Goal: Task Accomplishment & Management: Use online tool/utility

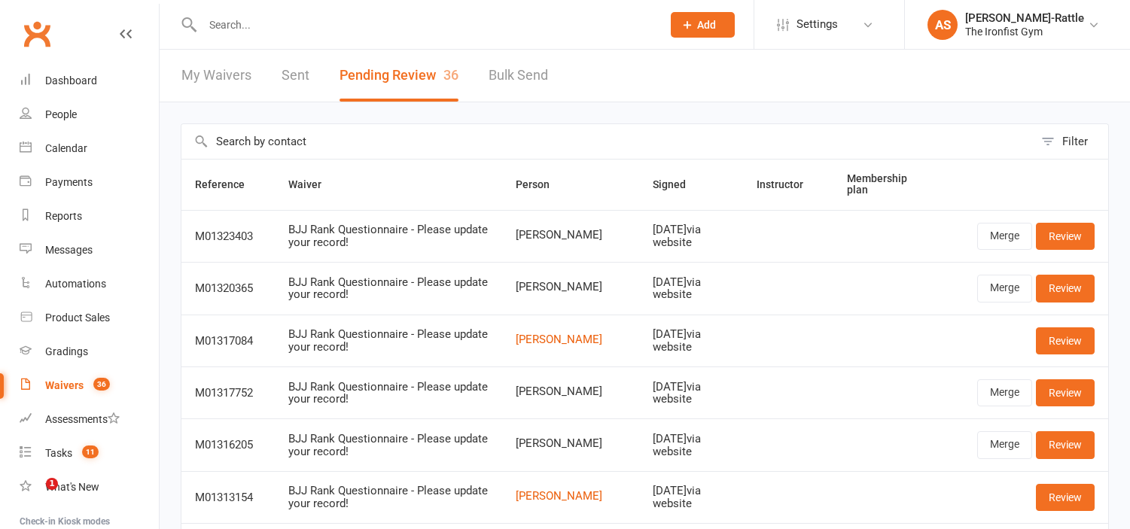
select select "50"
click at [331, 77] on div "My Waivers Sent Pending Review 36 Bulk Send" at bounding box center [365, 76] width 410 height 52
click at [380, 77] on button "Pending Review 36" at bounding box center [399, 76] width 119 height 52
click at [64, 148] on div "Calendar" at bounding box center [66, 148] width 42 height 12
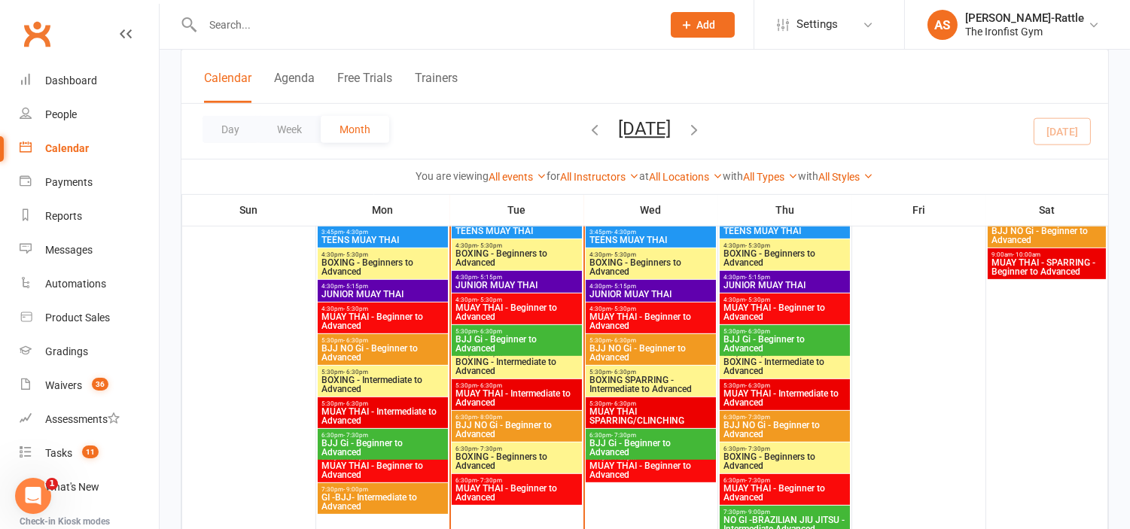
scroll to position [1247, 0]
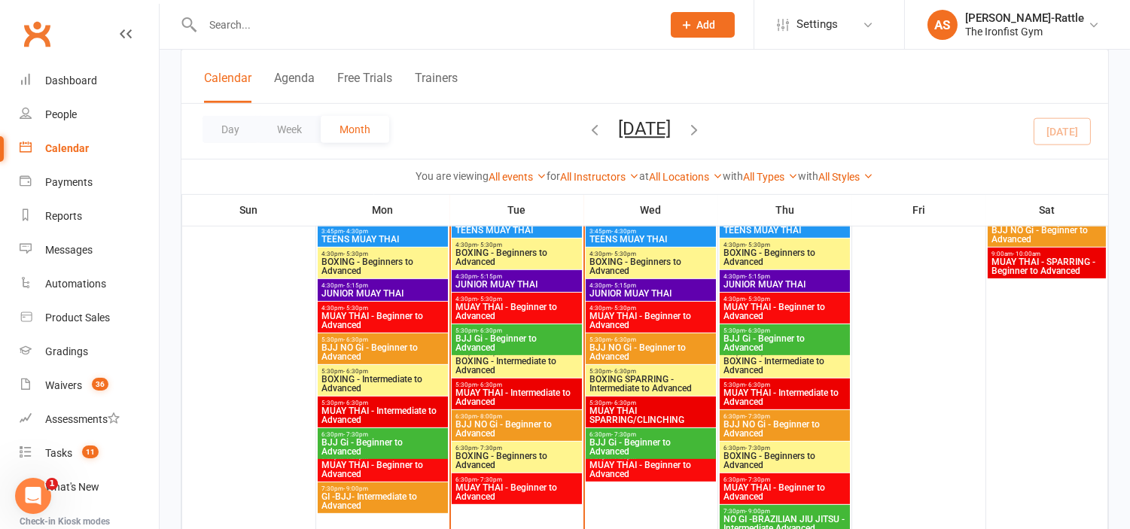
click at [508, 334] on span "BJJ Gi - Beginner to Advanced" at bounding box center [517, 343] width 124 height 18
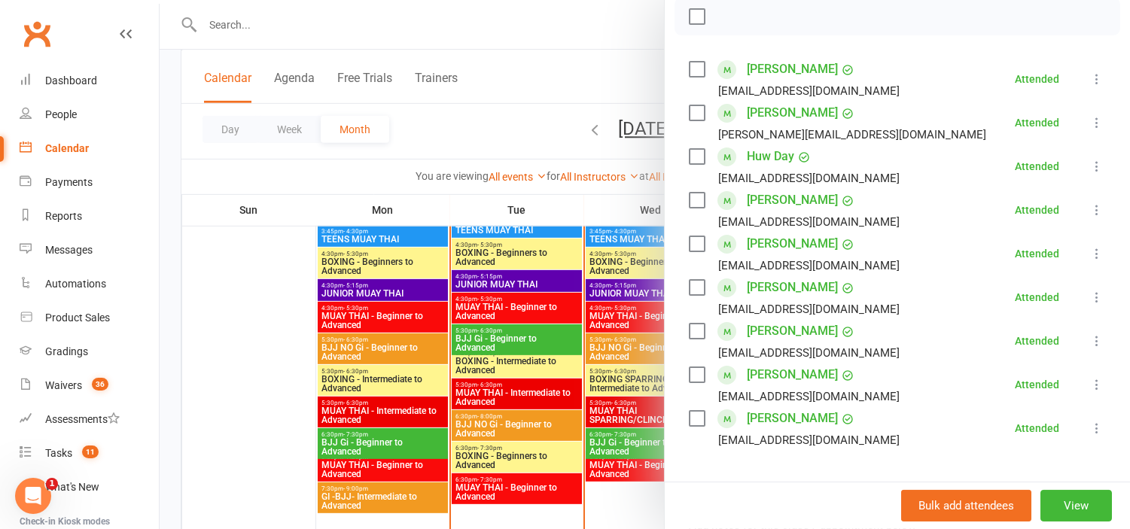
scroll to position [224, 0]
click at [543, 104] on div at bounding box center [645, 264] width 971 height 529
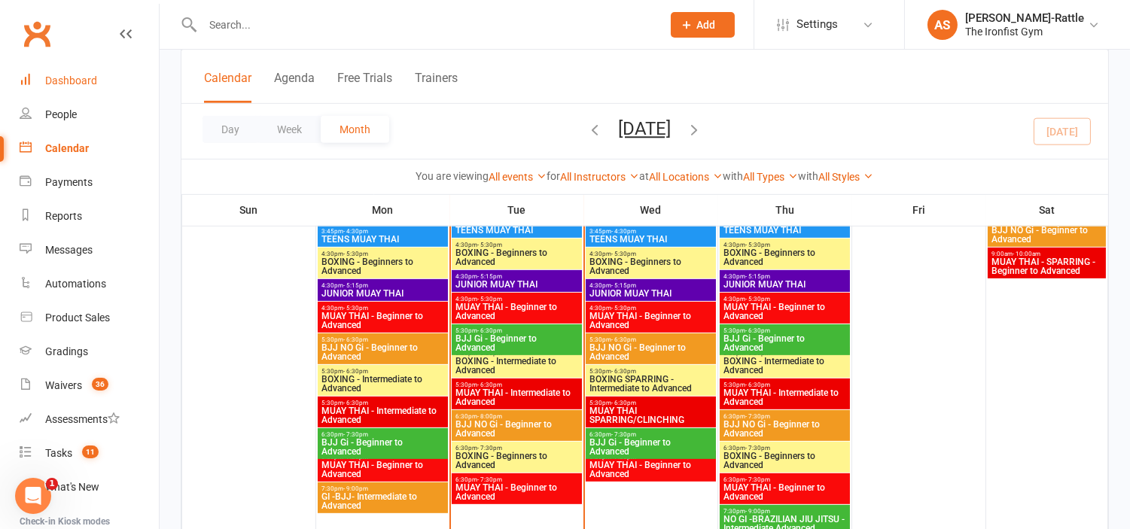
click at [103, 81] on link "Dashboard" at bounding box center [89, 81] width 139 height 34
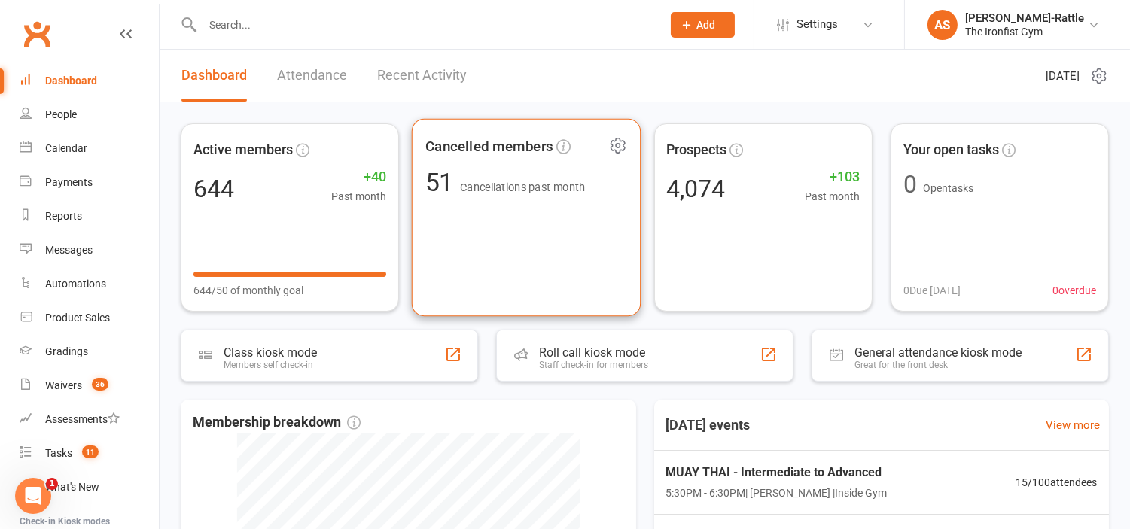
click at [580, 174] on div "51 Cancellations past month" at bounding box center [505, 183] width 160 height 26
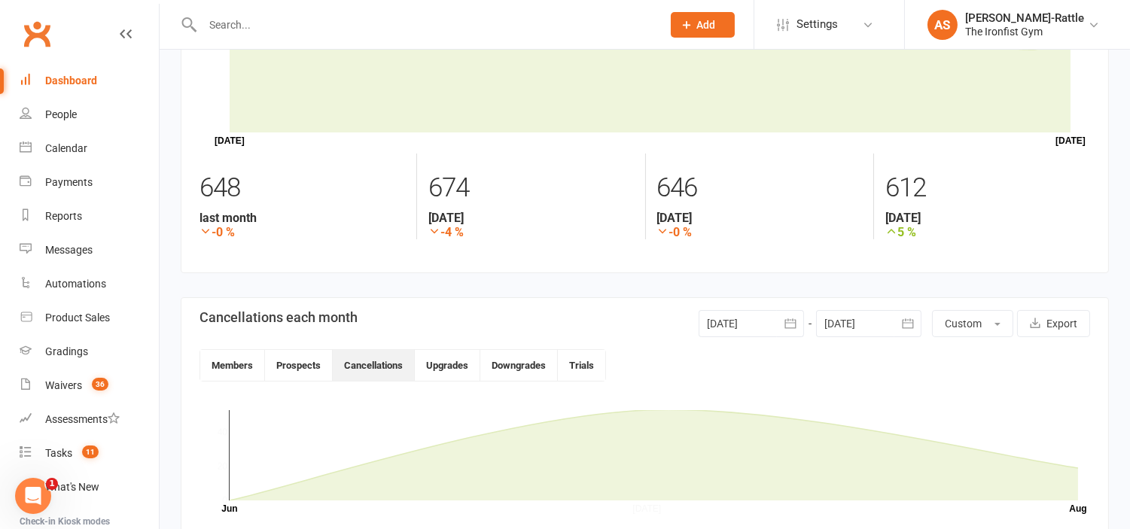
scroll to position [392, 0]
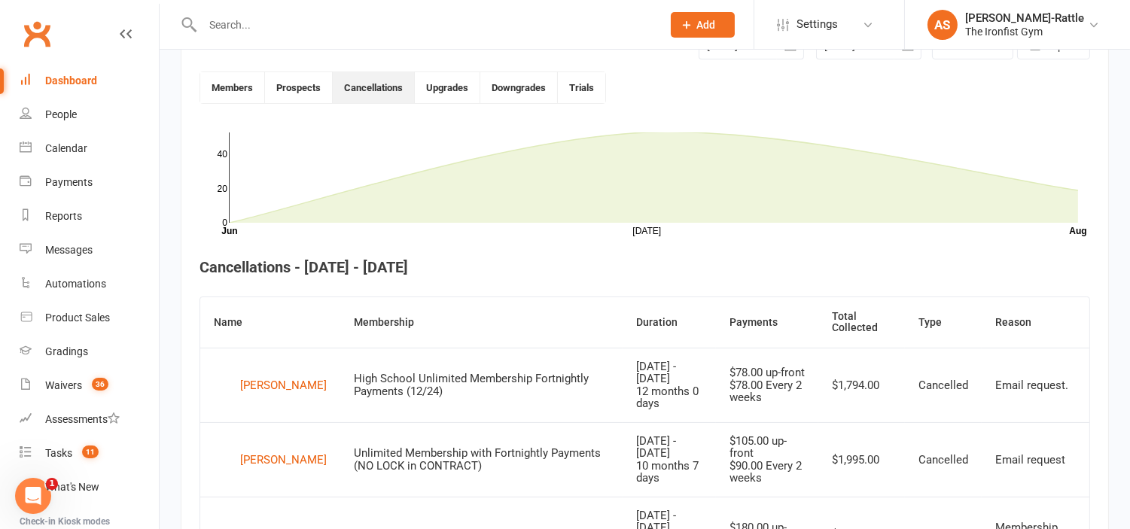
click at [84, 80] on div "Dashboard" at bounding box center [71, 81] width 52 height 12
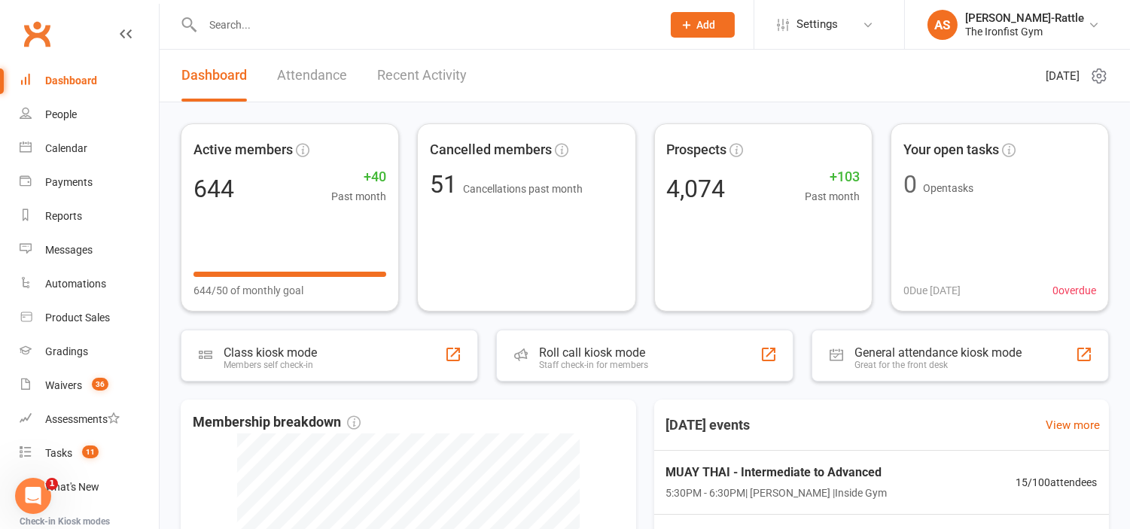
click at [325, 25] on input "text" at bounding box center [424, 24] width 453 height 21
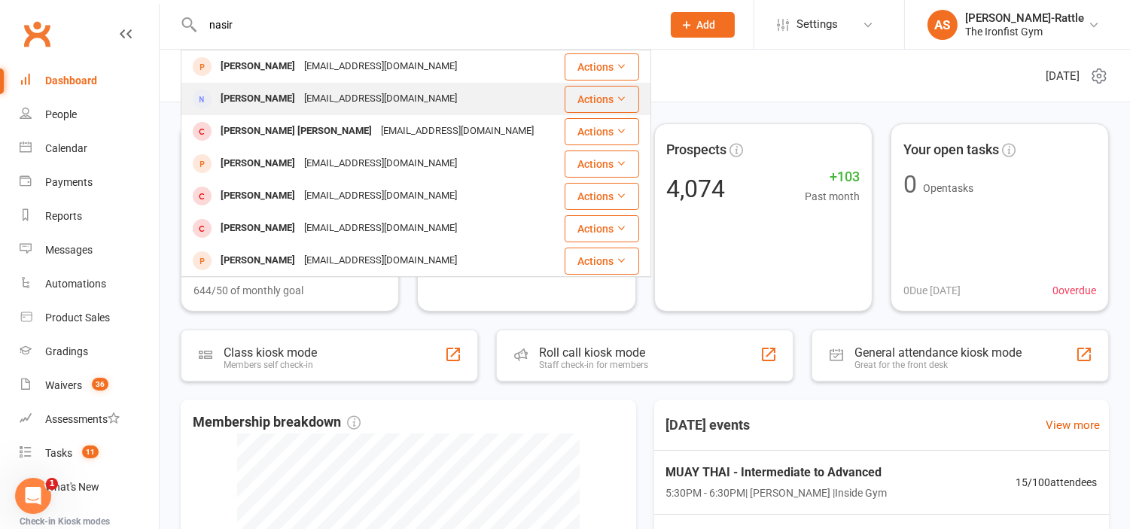
type input "nasir"
click at [317, 91] on div "m_surtie@hotmail.com" at bounding box center [381, 99] width 162 height 22
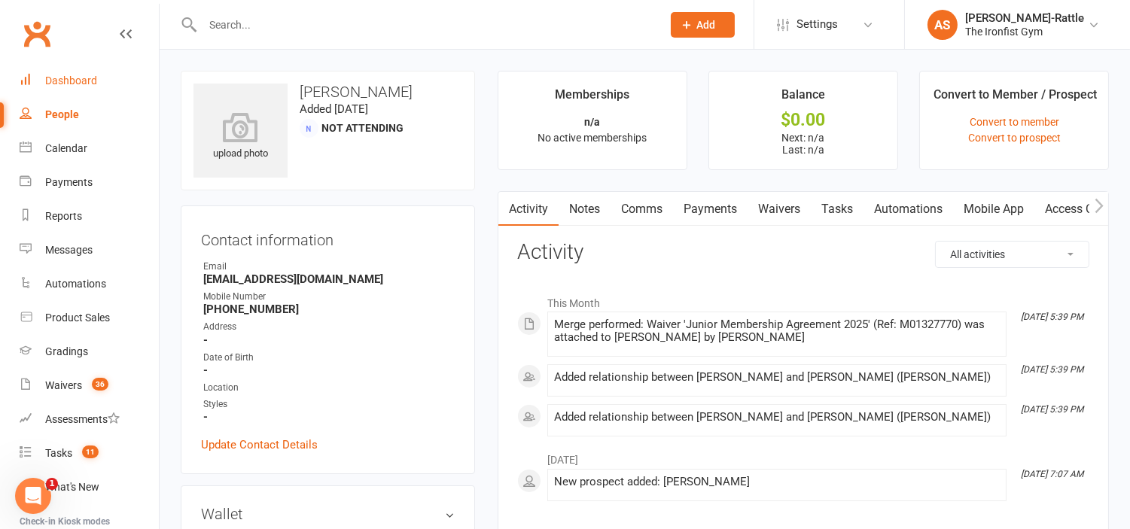
click at [89, 77] on div "Dashboard" at bounding box center [71, 81] width 52 height 12
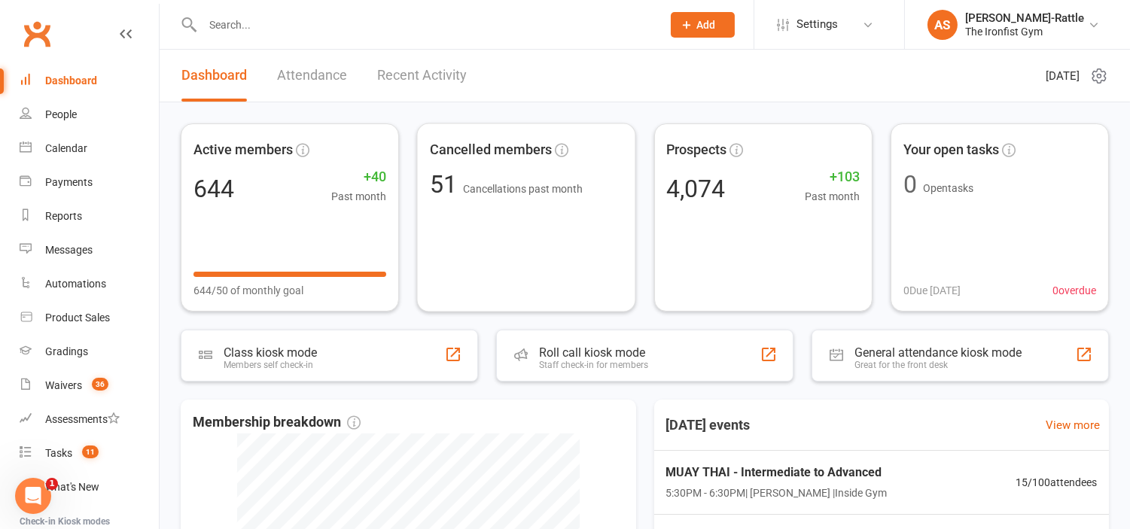
click at [425, 55] on link "Recent Activity" at bounding box center [422, 76] width 90 height 52
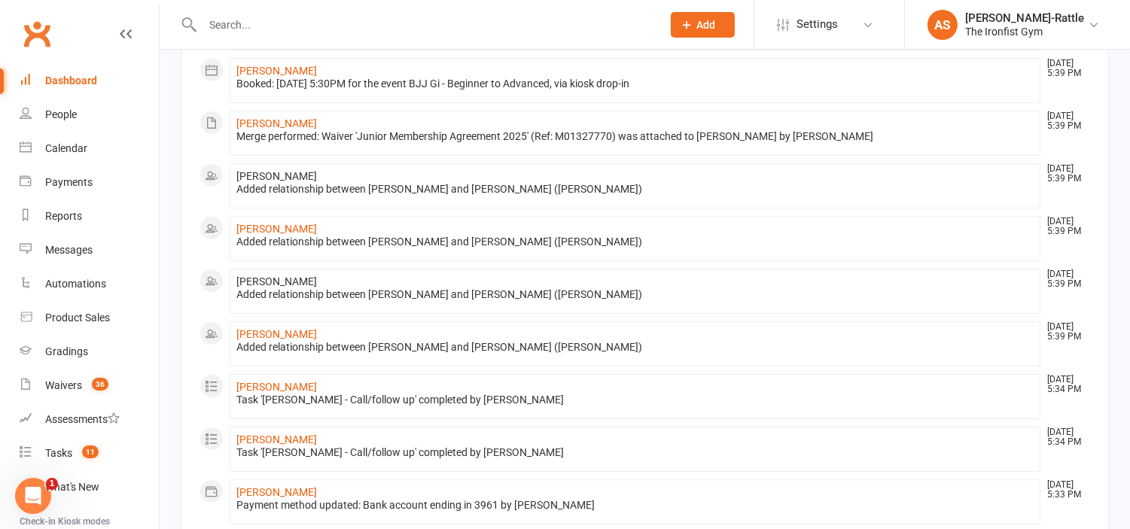
scroll to position [380, 0]
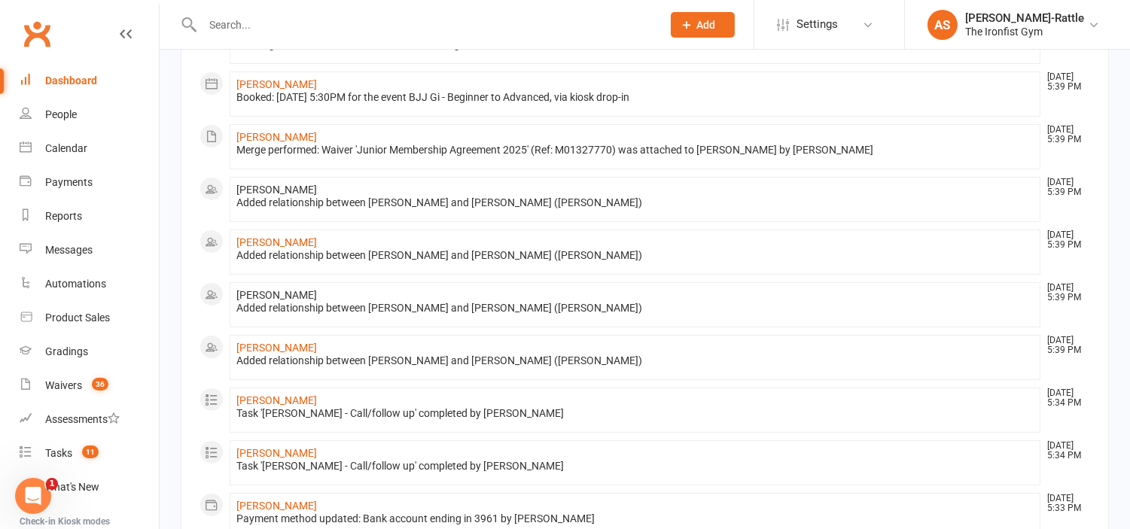
click at [259, 295] on span "Abdullah Nasir" at bounding box center [276, 295] width 81 height 12
click at [357, 290] on li "Abdullah Nasir Aug 12, 5:39 PM Added relationship between Mariam Nasir and Abdu…" at bounding box center [635, 304] width 811 height 45
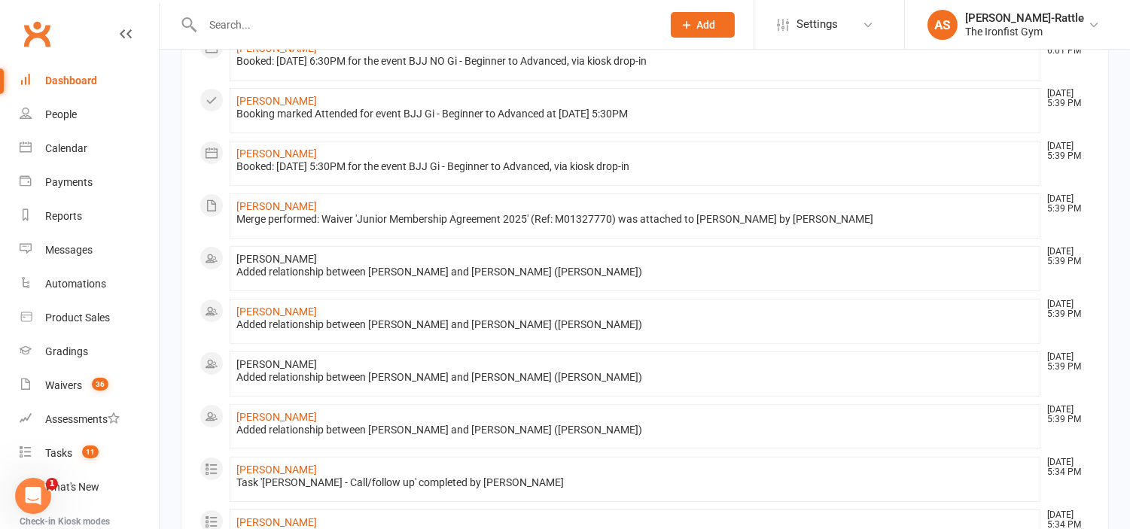
scroll to position [310, 0]
click at [260, 207] on link "Mariam Nasir" at bounding box center [276, 207] width 81 height 12
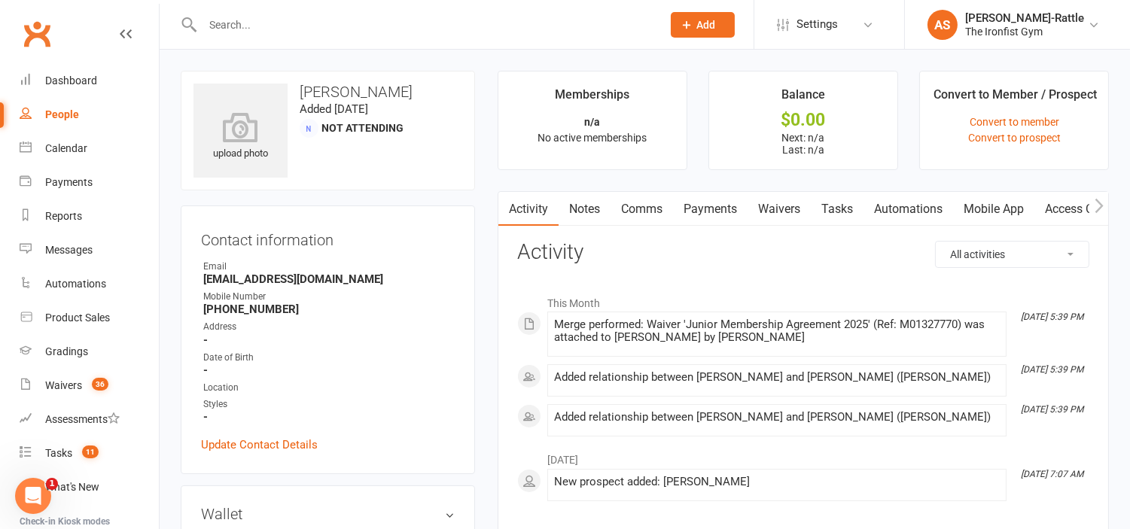
click at [235, 14] on input "text" at bounding box center [424, 24] width 453 height 21
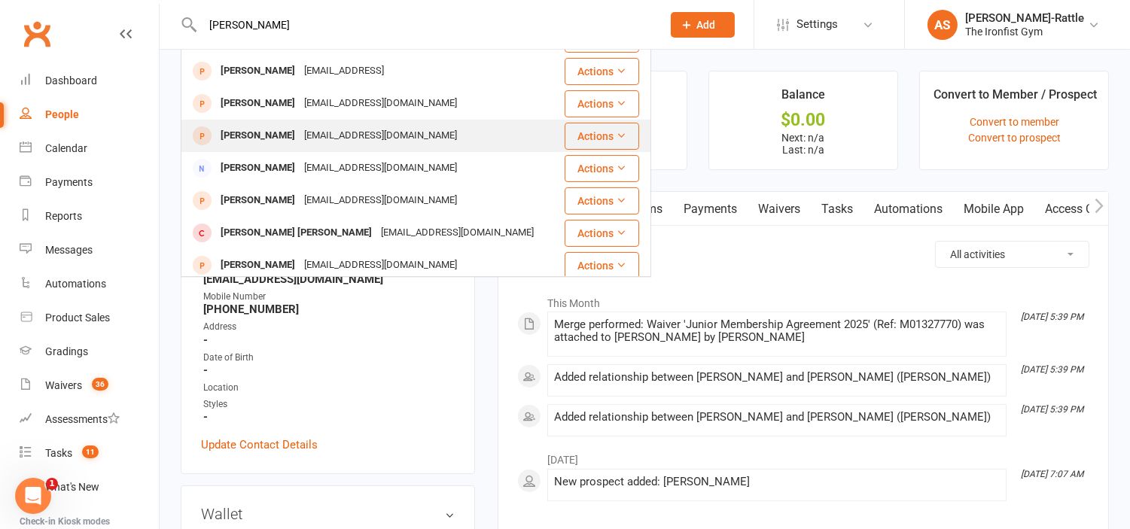
scroll to position [417, 0]
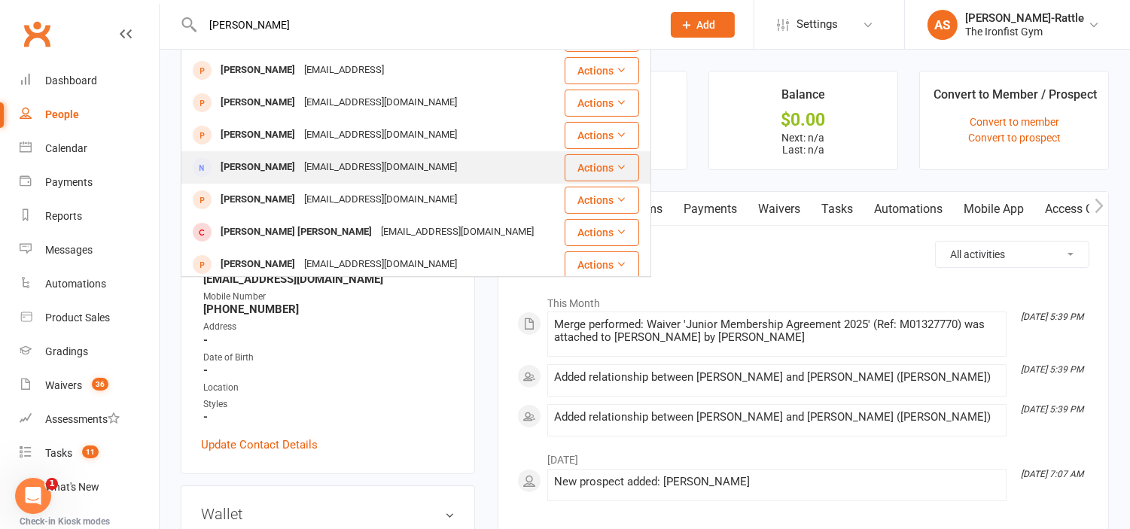
type input "abdullah nasir"
click at [305, 160] on div "m_surtie@hotmail.com" at bounding box center [381, 168] width 162 height 22
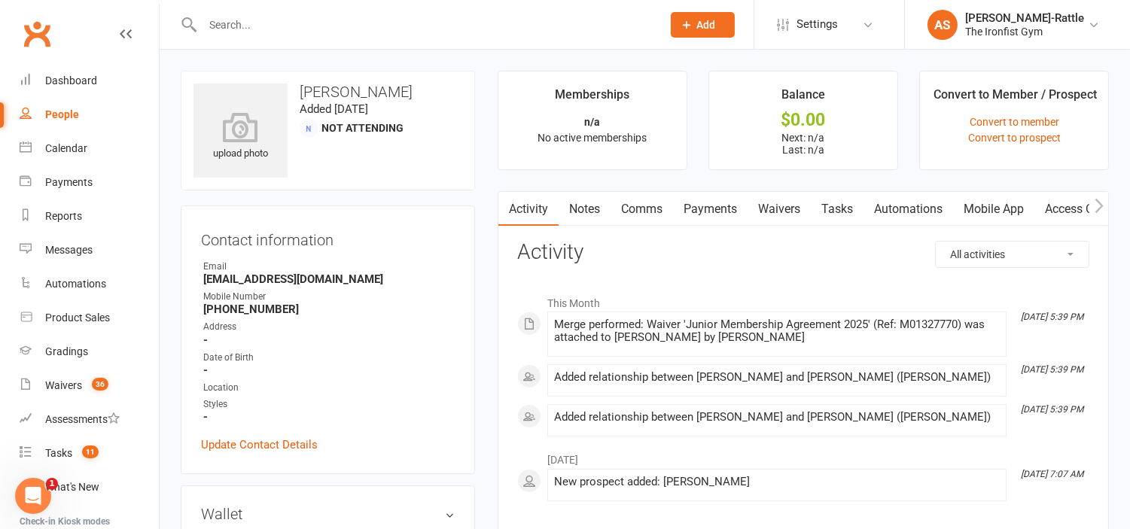
click at [267, 16] on input "text" at bounding box center [424, 24] width 453 height 21
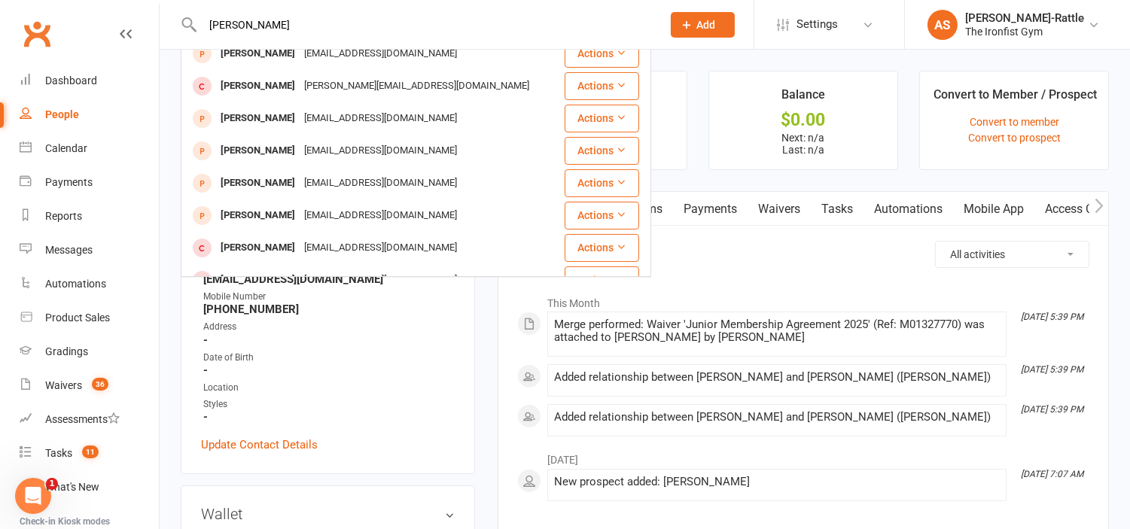
scroll to position [160, 0]
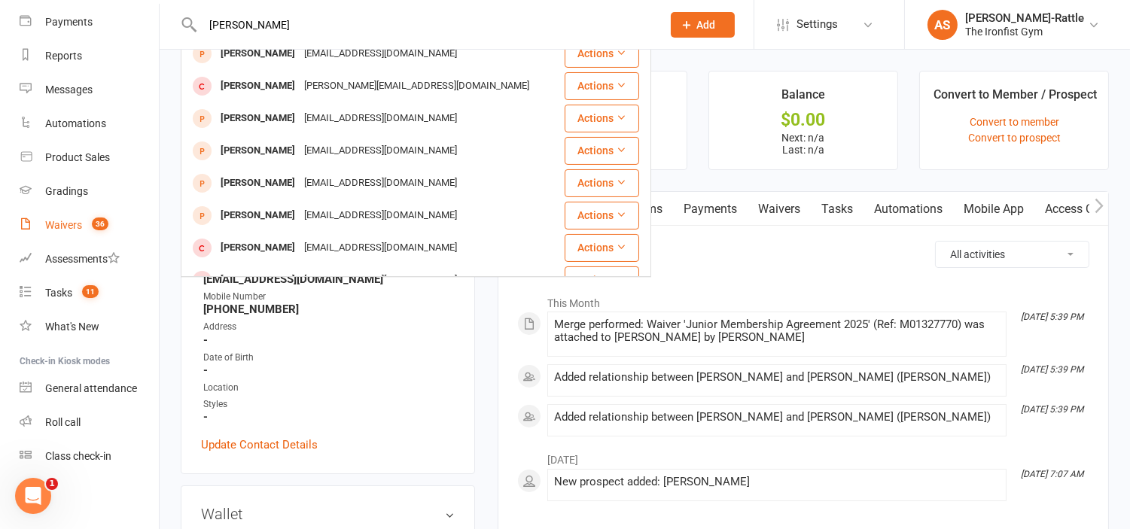
type input "aisha nasir"
click at [77, 230] on div "Waivers" at bounding box center [63, 225] width 37 height 12
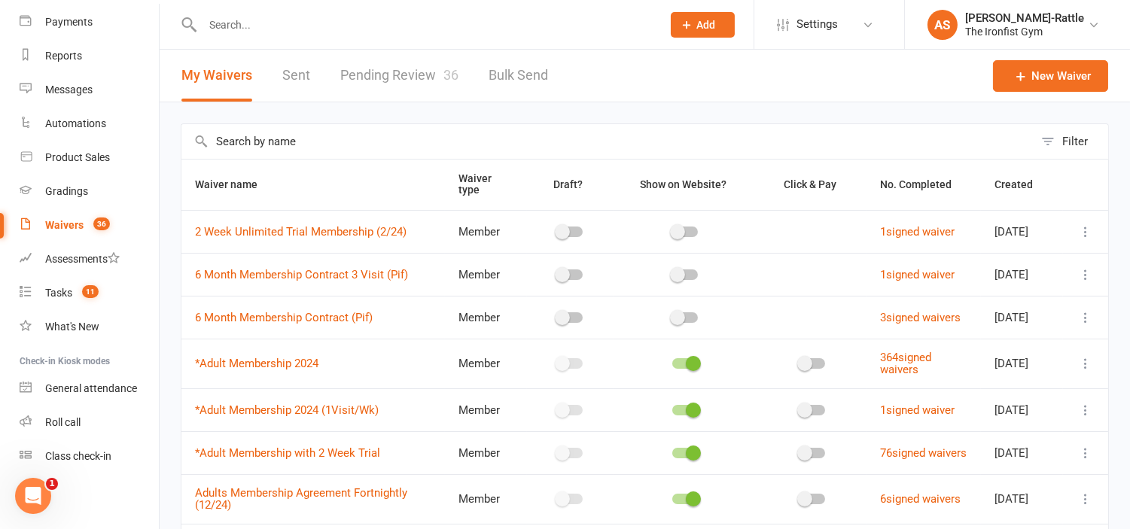
click at [405, 78] on link "Pending Review 36" at bounding box center [399, 76] width 118 height 52
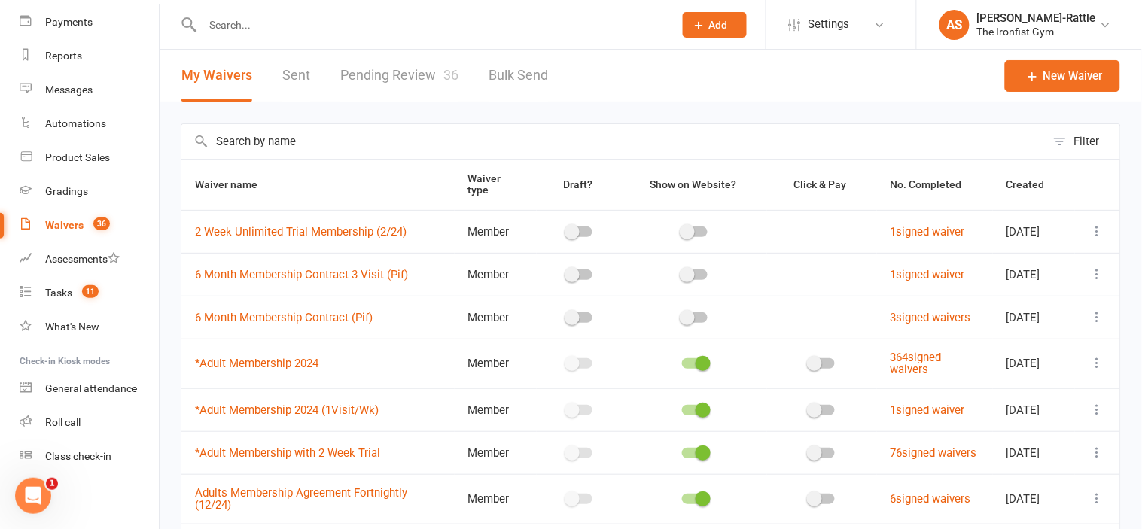
select select "50"
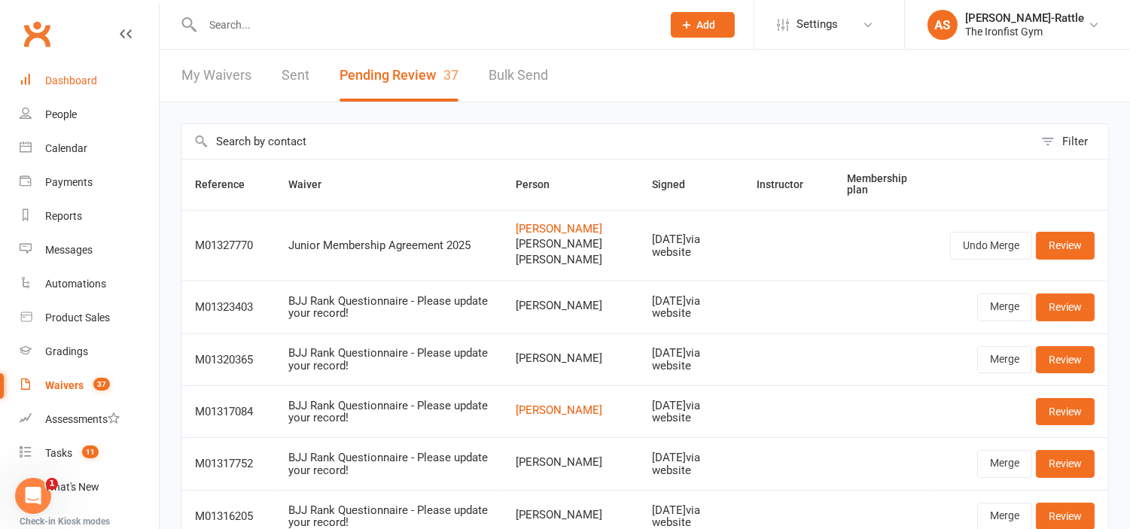
click at [99, 88] on link "Dashboard" at bounding box center [89, 81] width 139 height 34
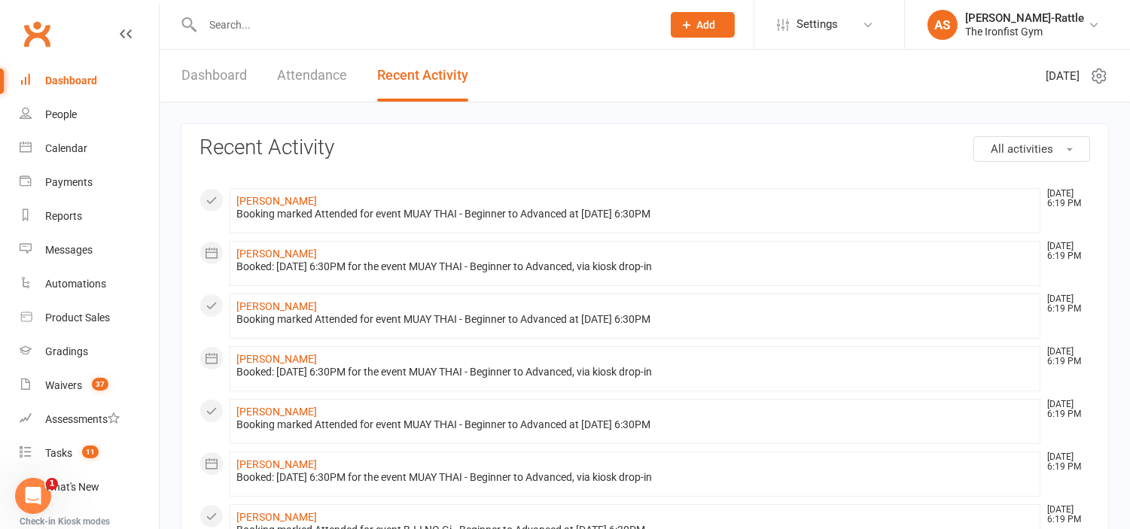
scroll to position [160, 0]
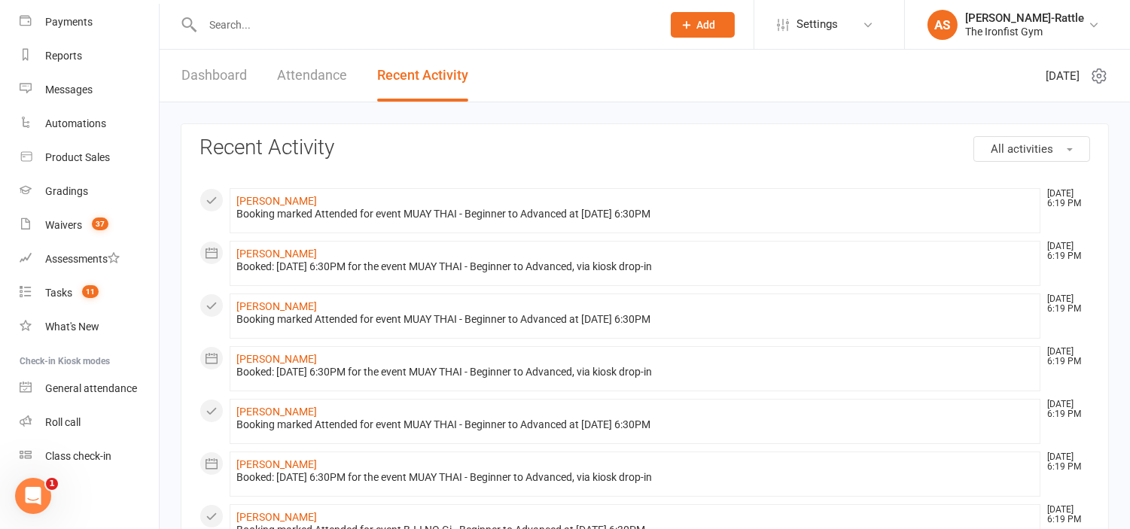
click at [239, 11] on div at bounding box center [416, 24] width 471 height 49
click at [226, 26] on input "text" at bounding box center [424, 24] width 453 height 21
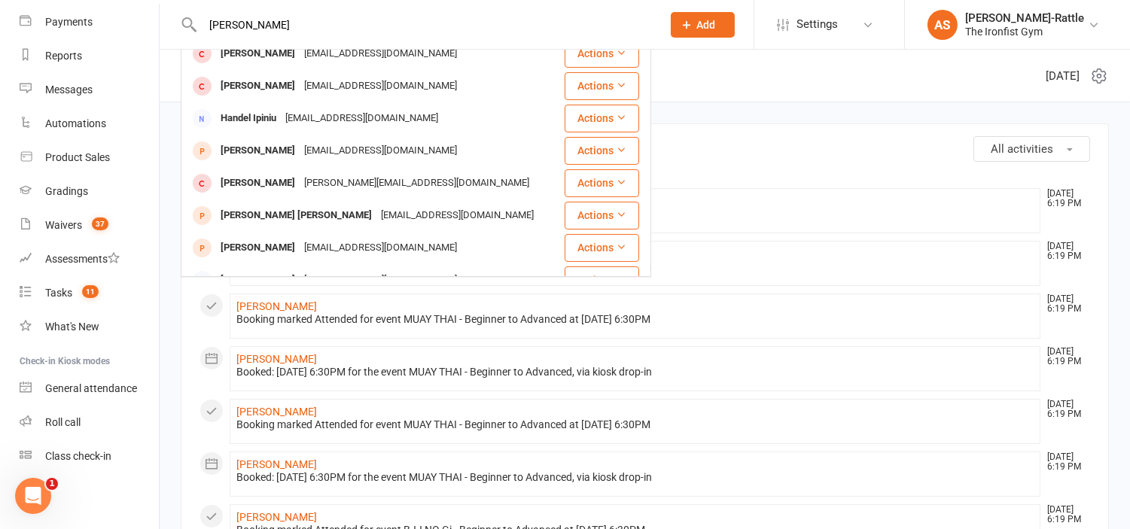
scroll to position [0, 0]
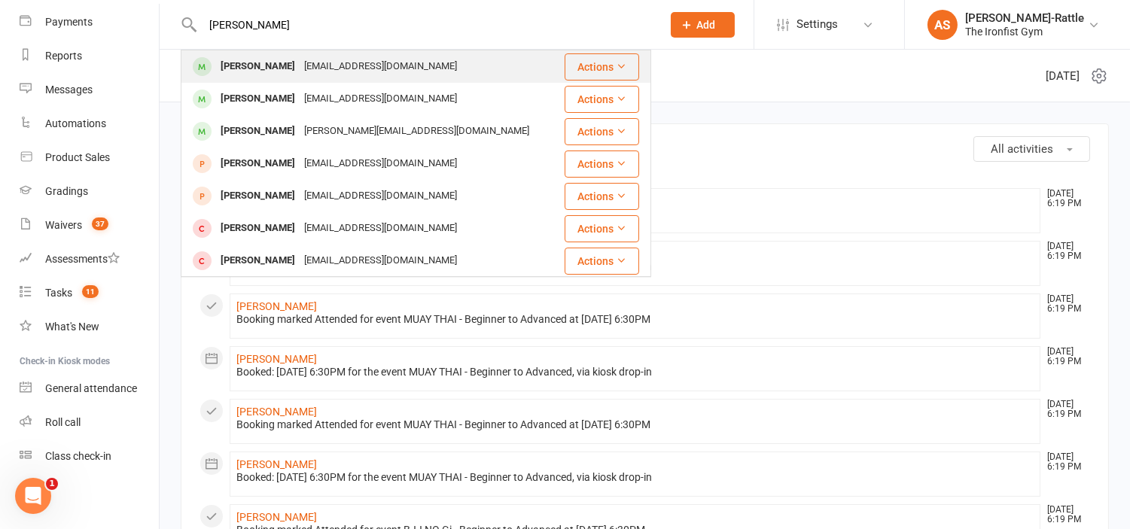
type input "hanjra"
click at [300, 72] on div "Aliwasim01505@gmail.com" at bounding box center [381, 67] width 162 height 22
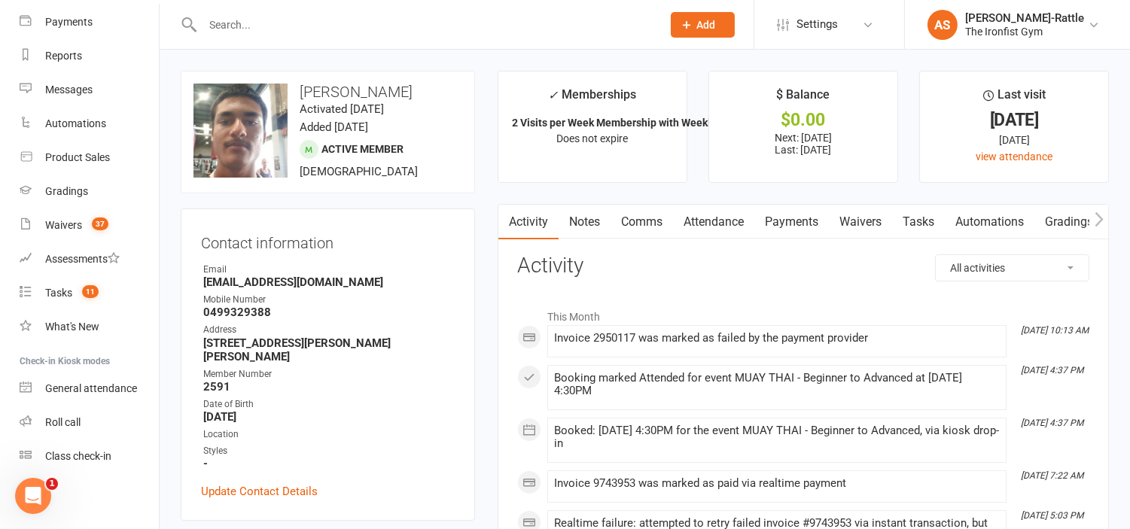
click at [281, 46] on div at bounding box center [416, 24] width 471 height 49
click at [268, 33] on input "text" at bounding box center [424, 24] width 453 height 21
click at [274, 25] on input "text" at bounding box center [424, 24] width 453 height 21
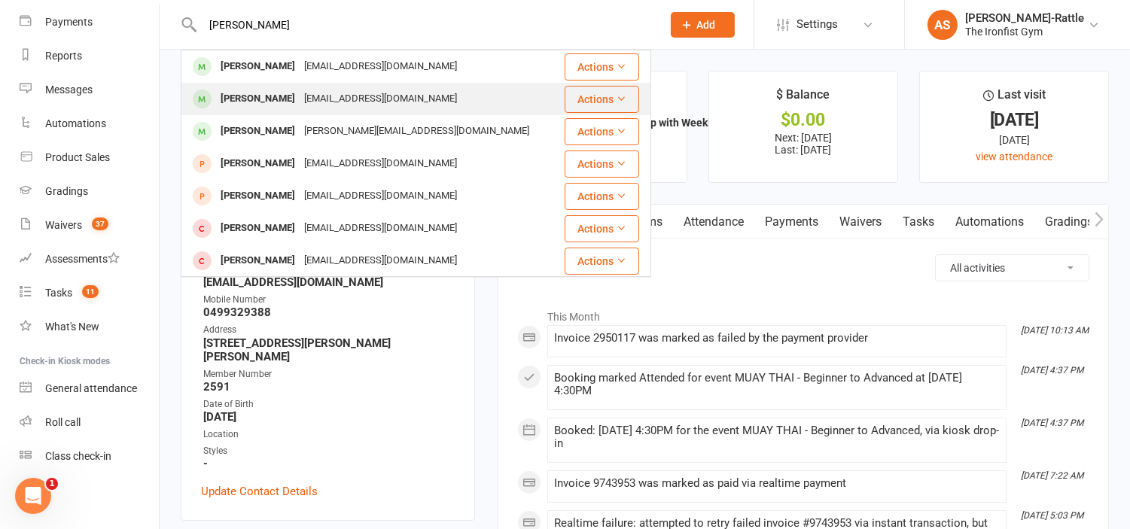
type input "hanjra"
click at [286, 108] on div "Mustafa Hanjra" at bounding box center [258, 99] width 84 height 22
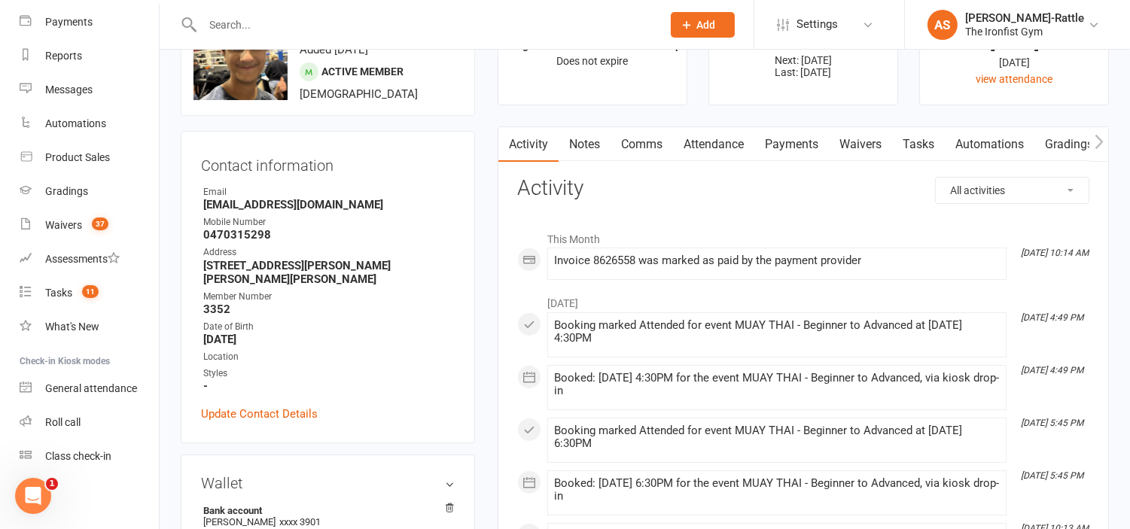
scroll to position [88, 0]
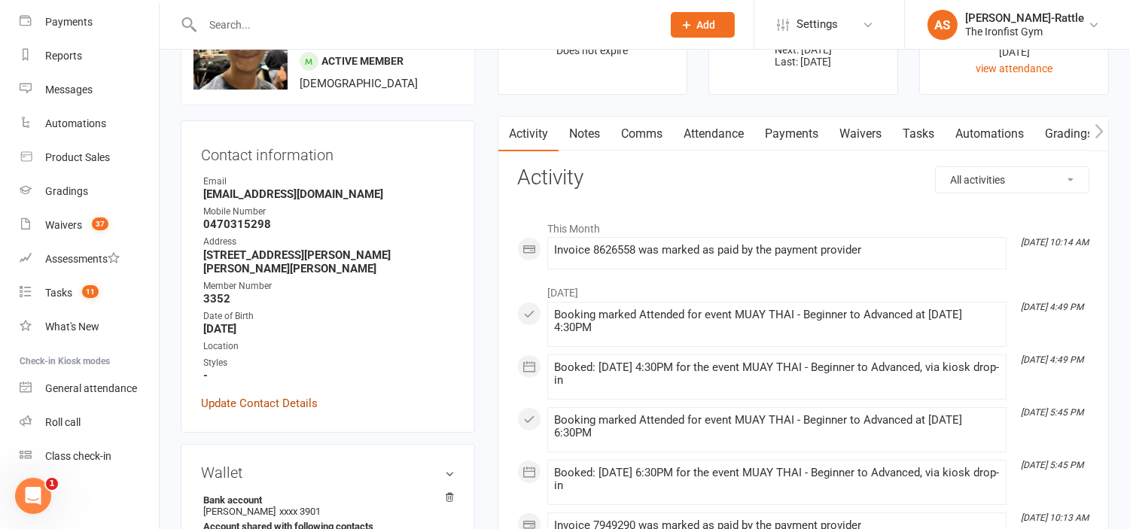
click at [236, 399] on link "Update Contact Details" at bounding box center [259, 404] width 117 height 18
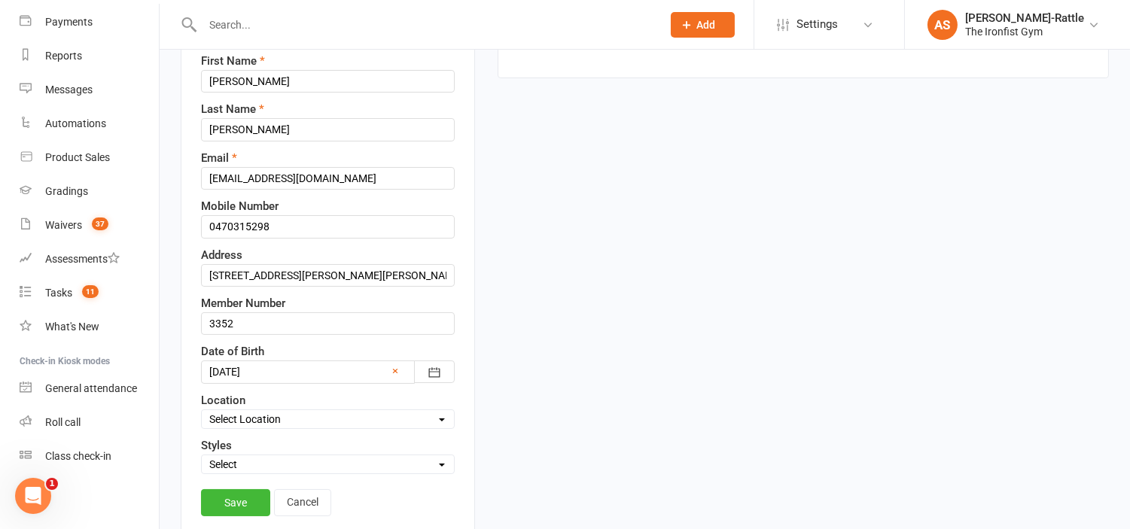
scroll to position [252, 0]
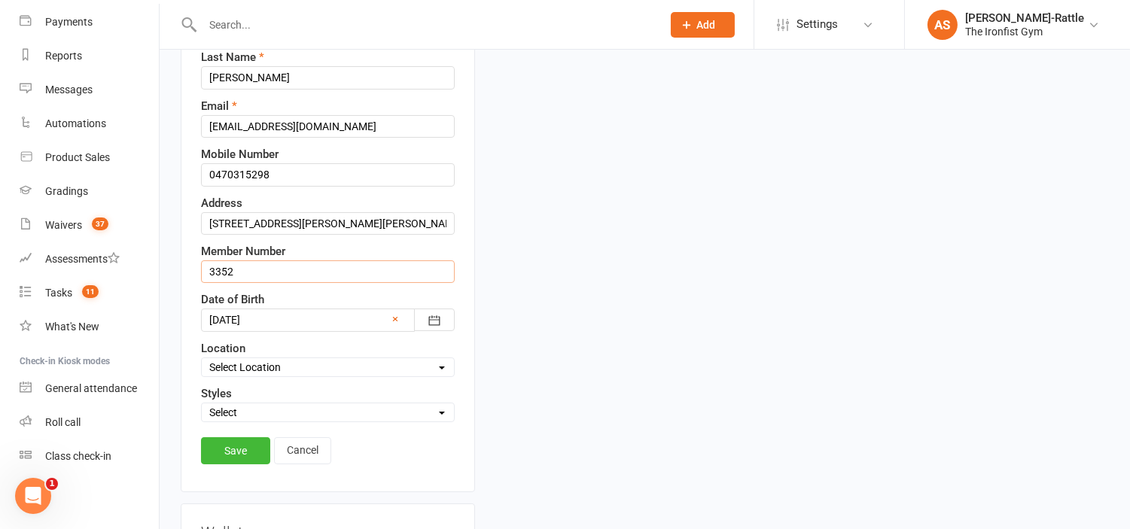
click at [228, 273] on input "3352" at bounding box center [328, 272] width 254 height 23
type input "1848"
click at [238, 450] on link "Save" at bounding box center [235, 451] width 69 height 27
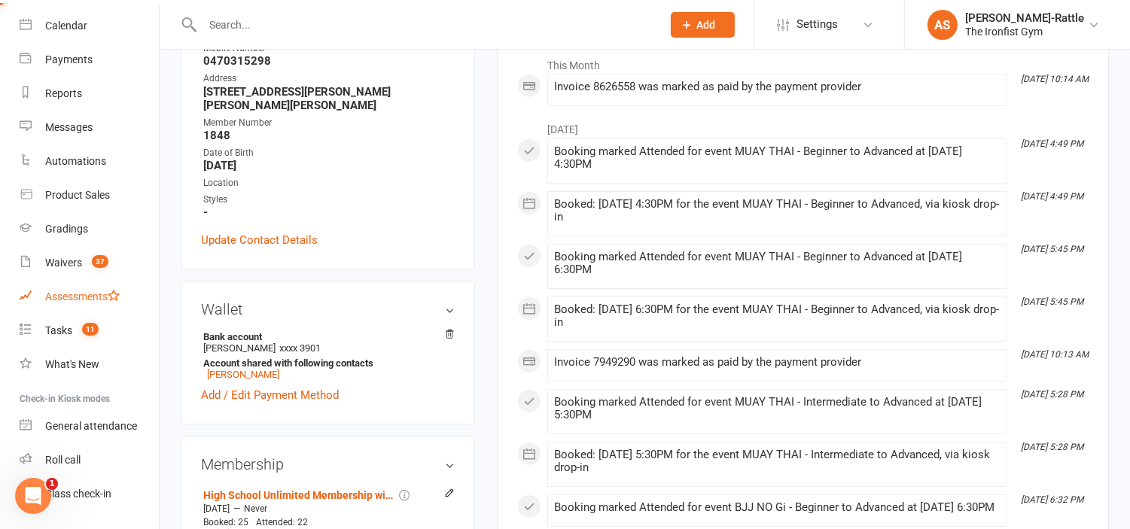
scroll to position [114, 0]
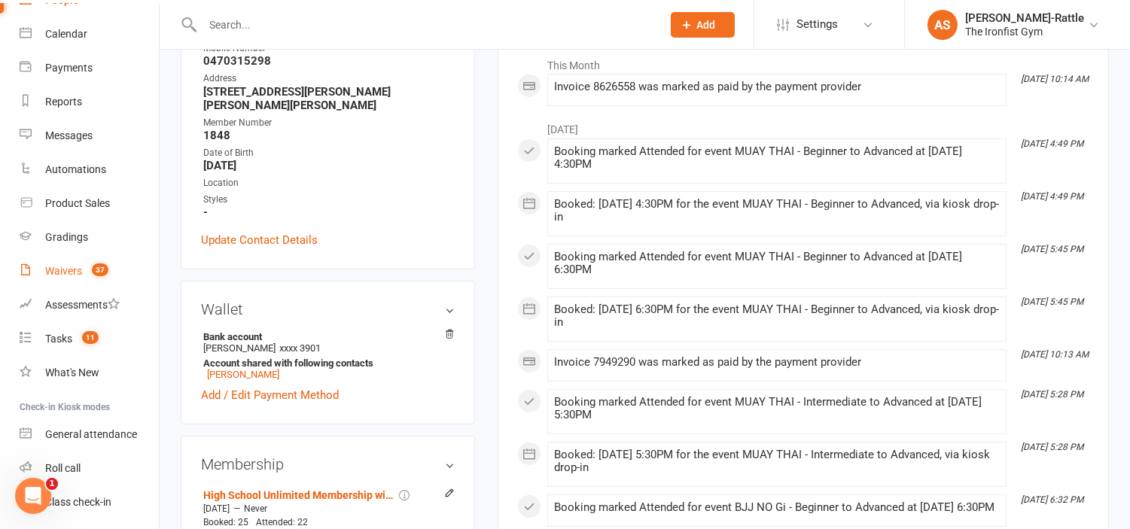
click at [72, 262] on link "Waivers 37" at bounding box center [89, 272] width 139 height 34
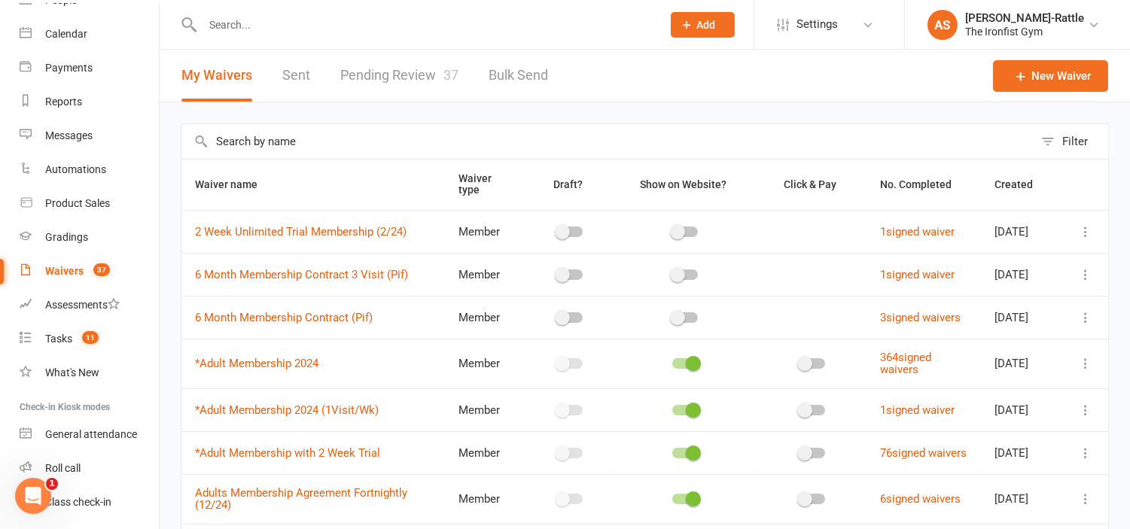
click at [415, 72] on link "Pending Review 37" at bounding box center [399, 76] width 118 height 52
select select "50"
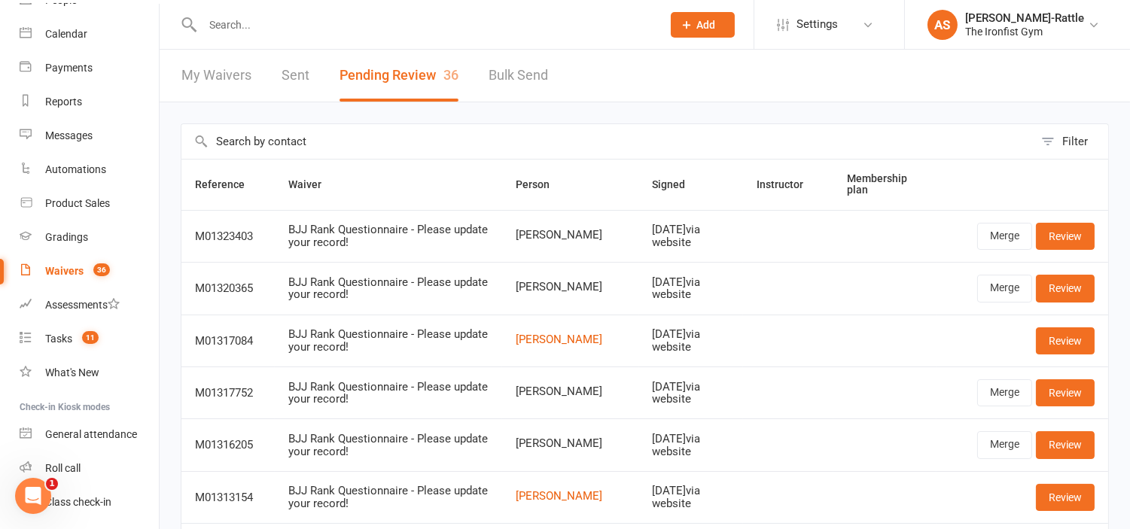
click at [362, 26] on input "text" at bounding box center [424, 24] width 453 height 21
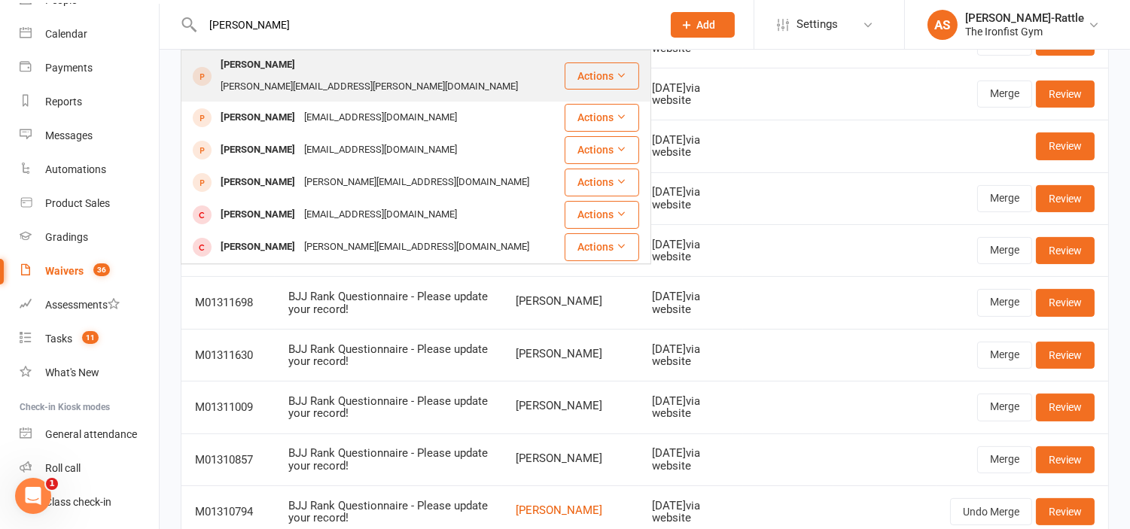
scroll to position [869, 0]
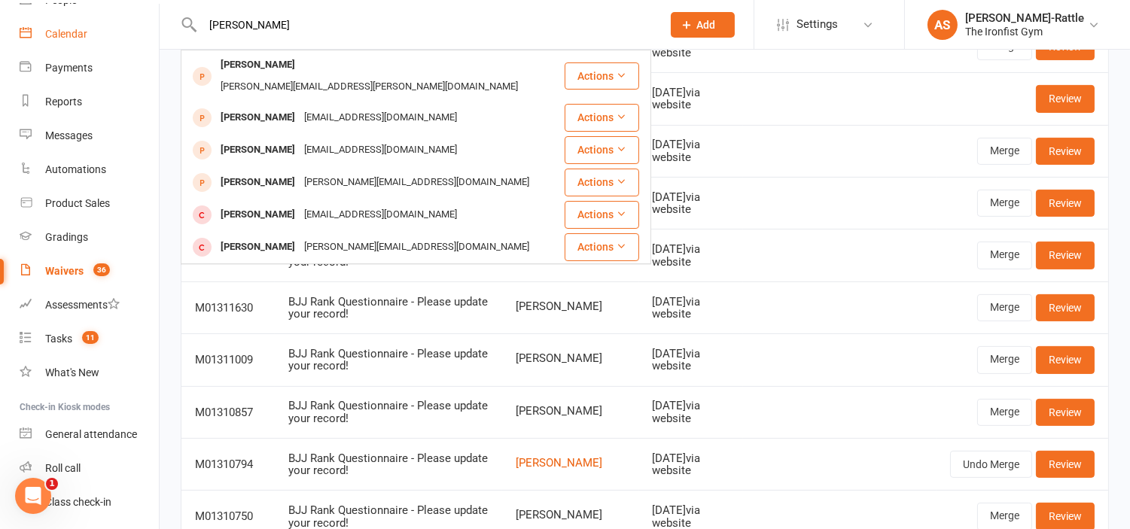
type input "alfonso"
click at [111, 35] on link "Calendar" at bounding box center [89, 34] width 139 height 34
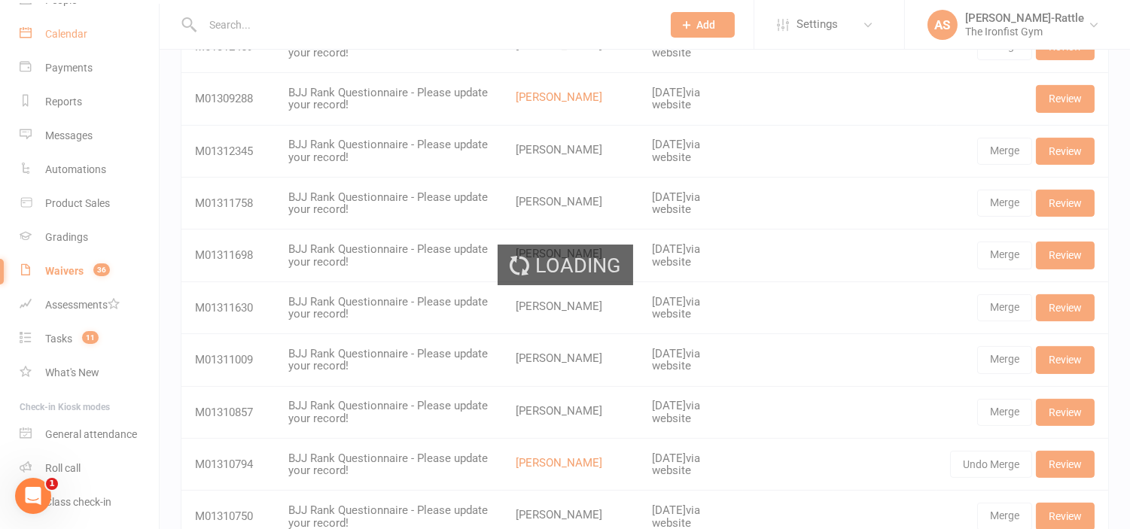
scroll to position [192, 0]
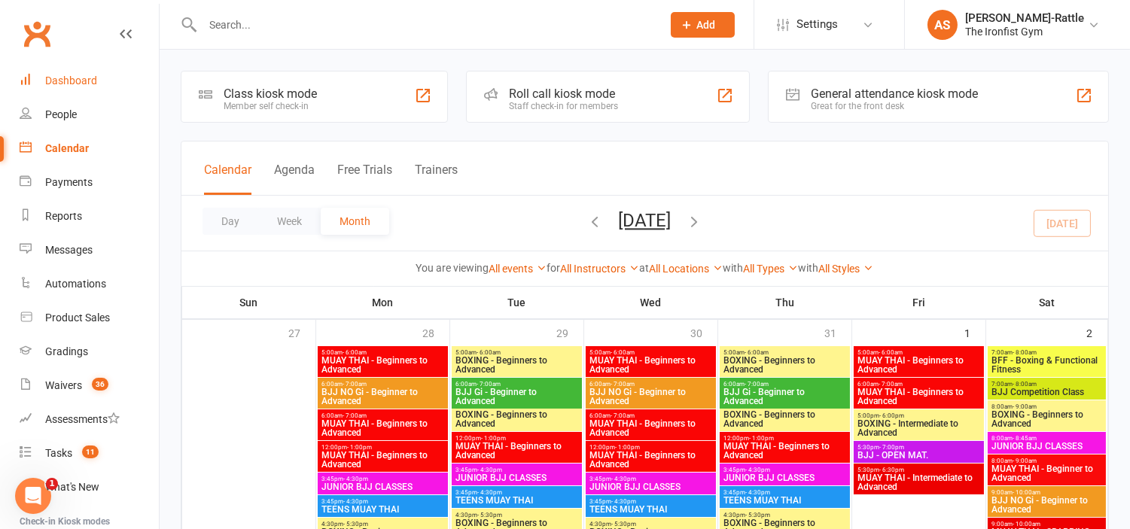
click at [38, 92] on link "Dashboard" at bounding box center [89, 81] width 139 height 34
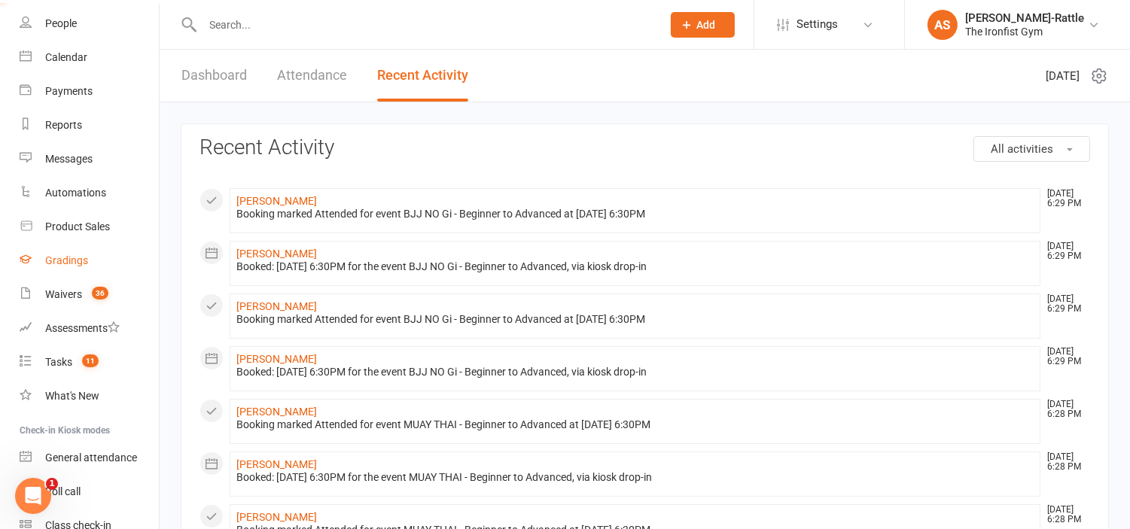
scroll to position [160, 0]
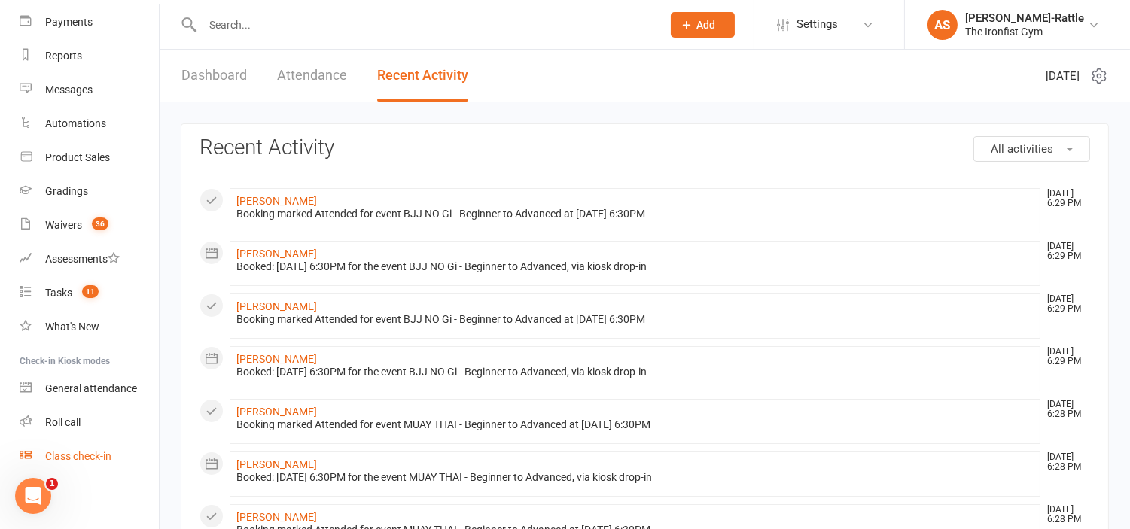
click at [64, 452] on div "Class check-in" at bounding box center [78, 456] width 66 height 12
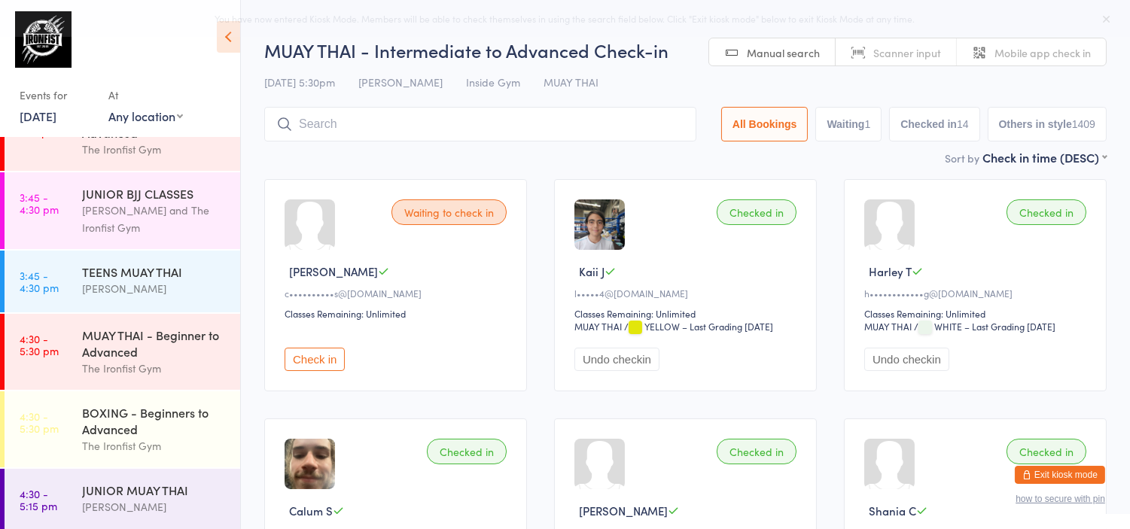
scroll to position [768, 0]
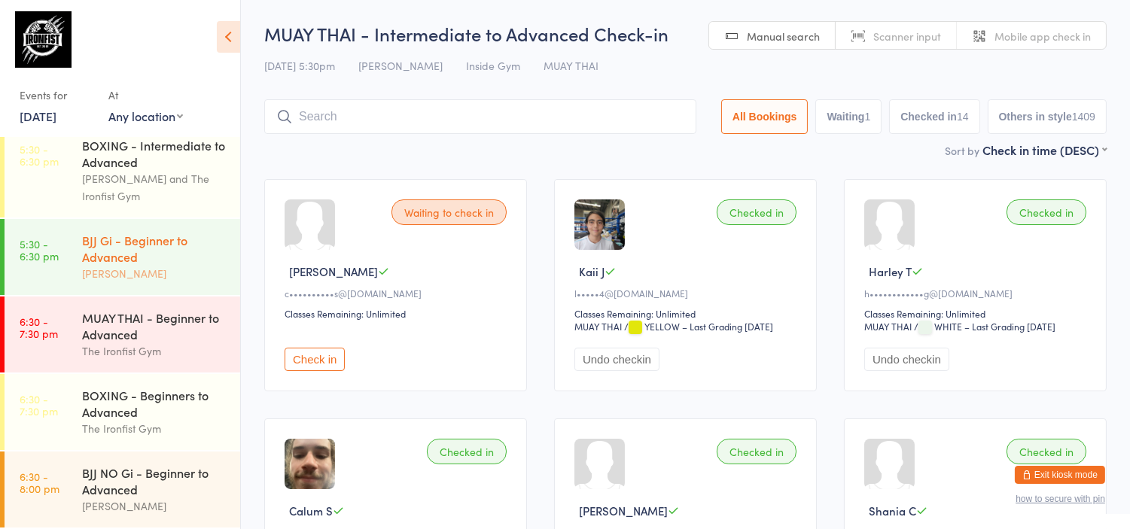
click at [119, 260] on div "BJJ Gi - Beginner to Advanced" at bounding box center [154, 248] width 145 height 33
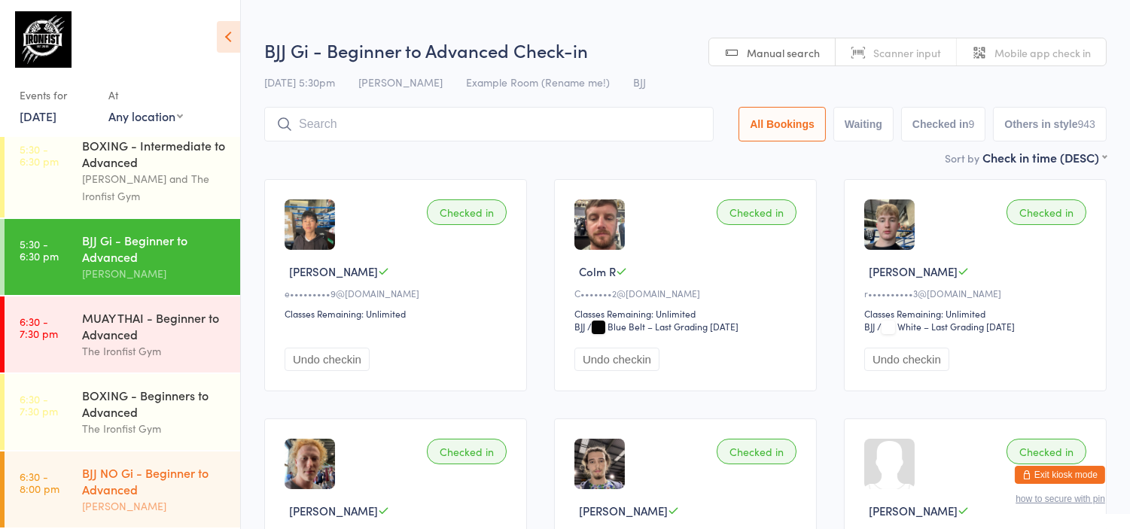
click at [110, 468] on div "BJJ NO Gi - Beginner to Advanced" at bounding box center [154, 481] width 145 height 33
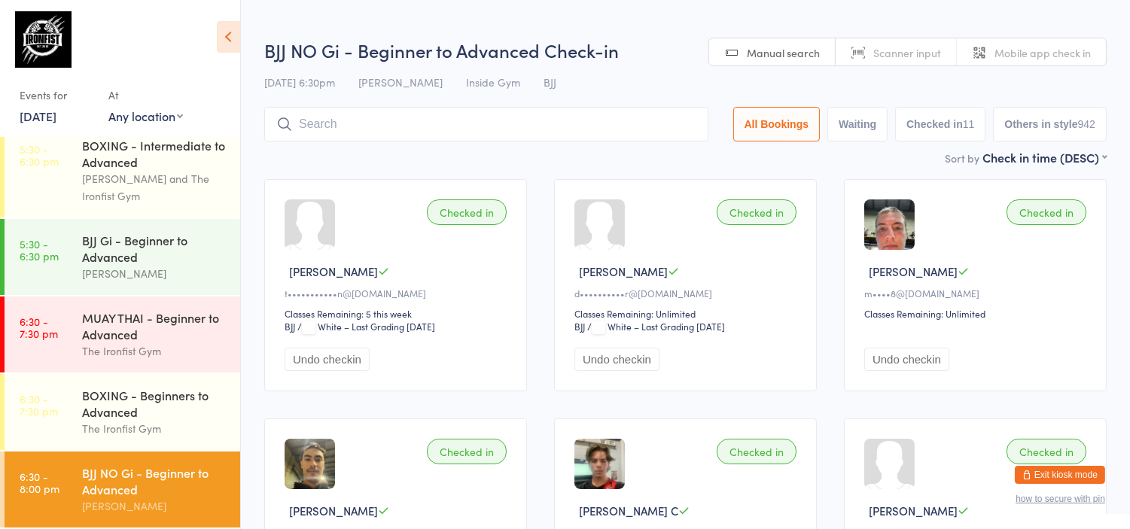
click at [425, 128] on input "search" at bounding box center [486, 124] width 444 height 35
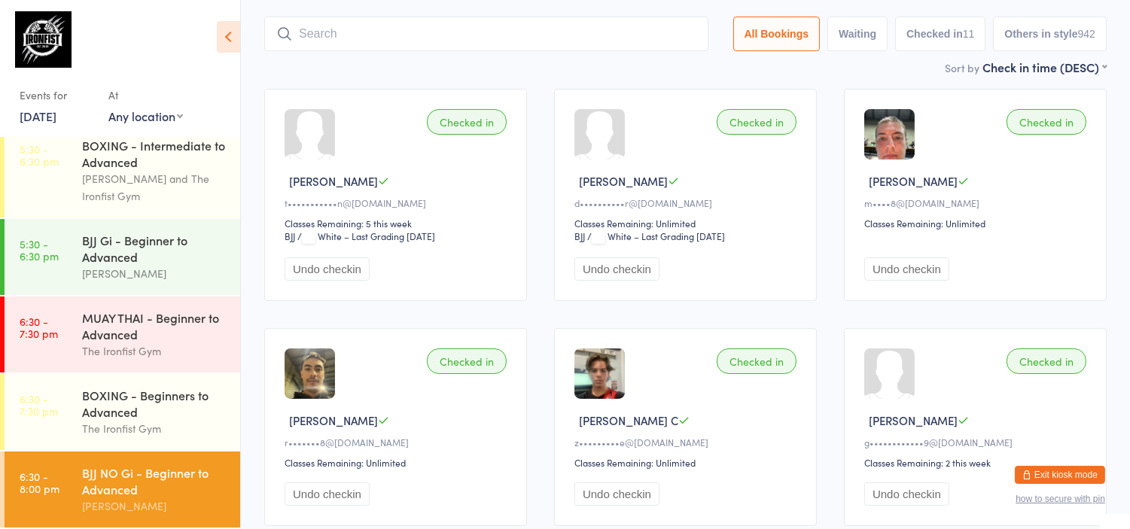
scroll to position [108, 0]
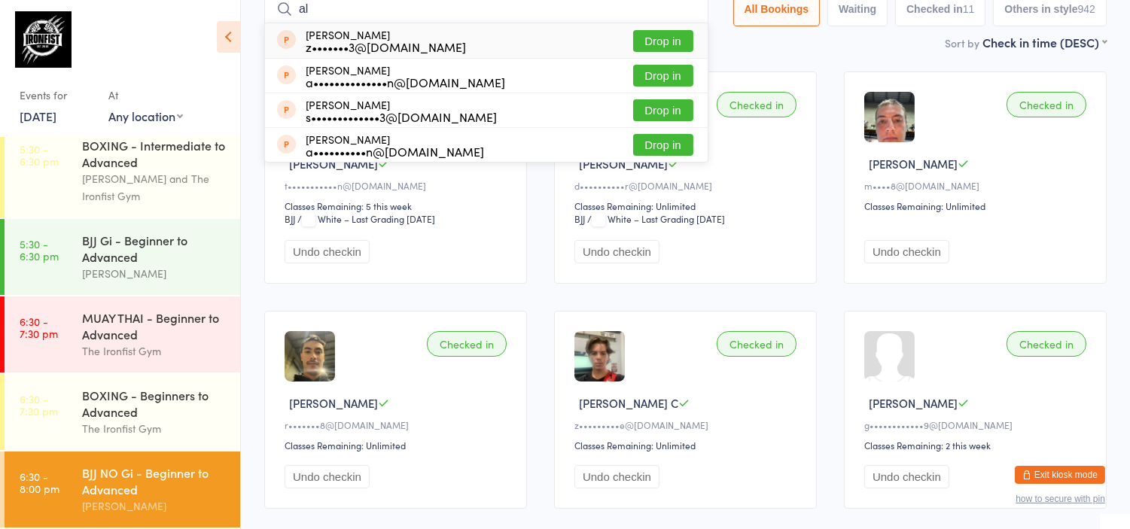
type input "a"
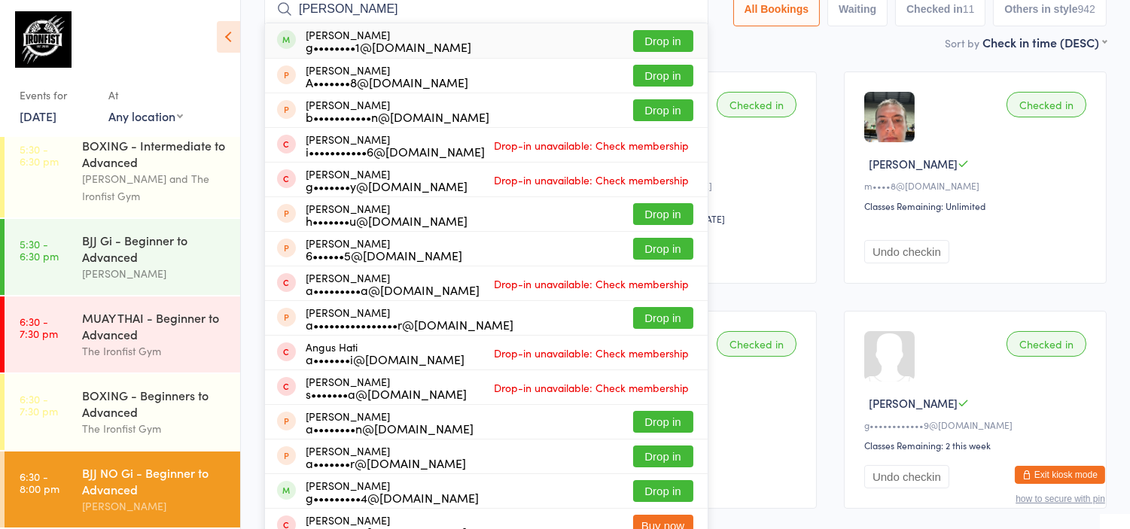
type input "gus"
click at [649, 44] on button "Drop in" at bounding box center [663, 41] width 60 height 22
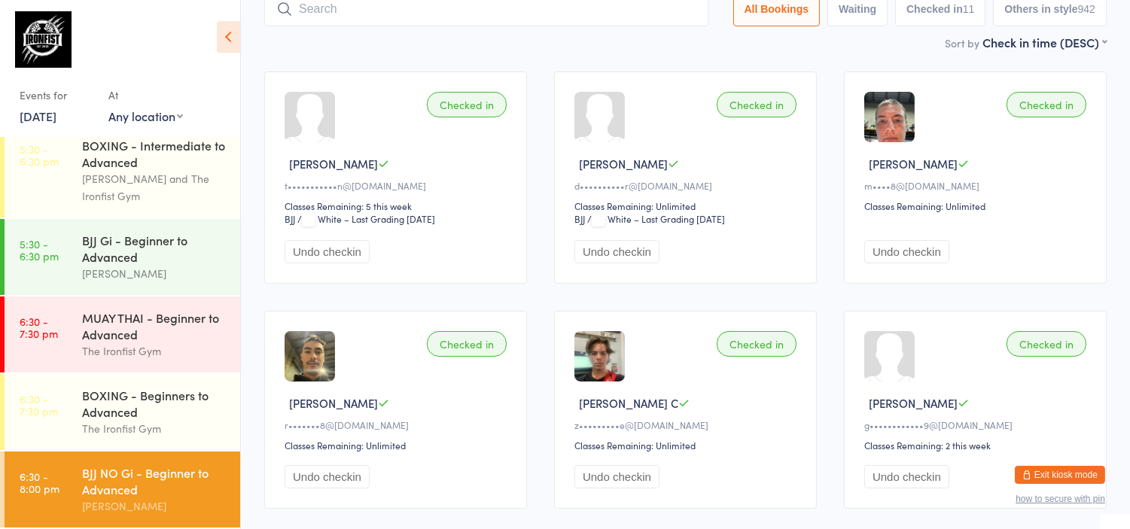
scroll to position [100, 0]
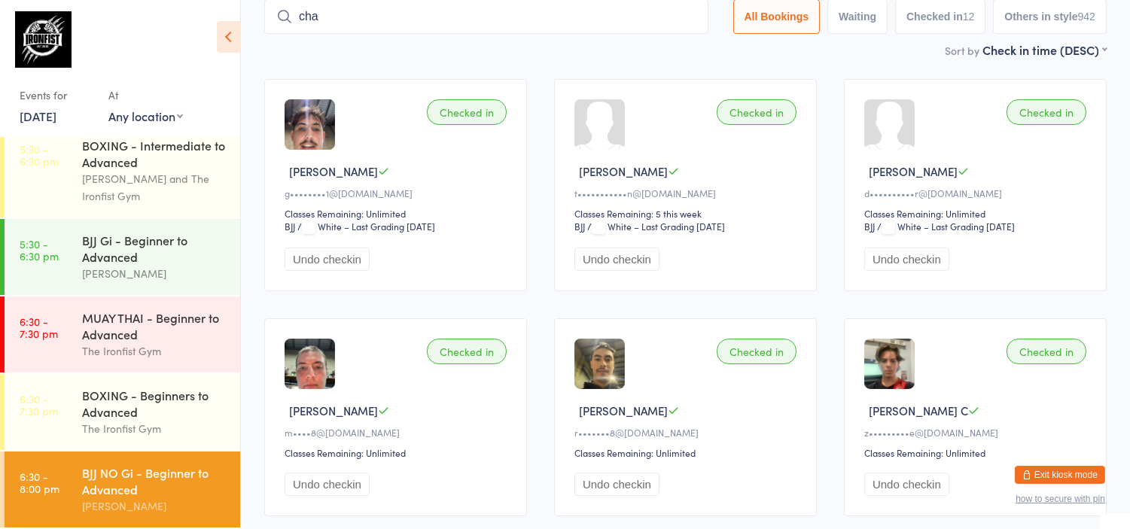
type input "chan"
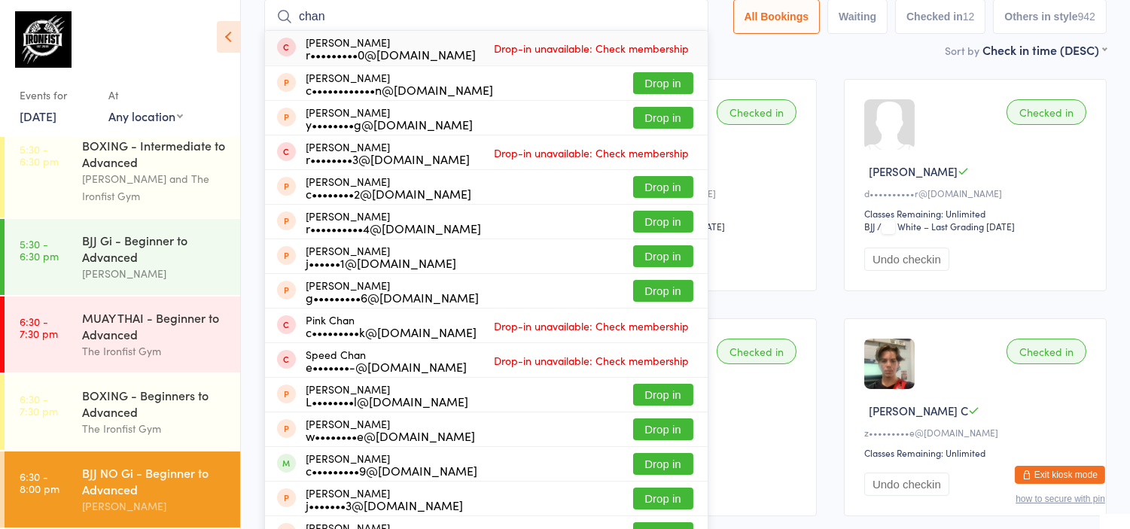
click at [380, 24] on input "chan" at bounding box center [486, 16] width 444 height 35
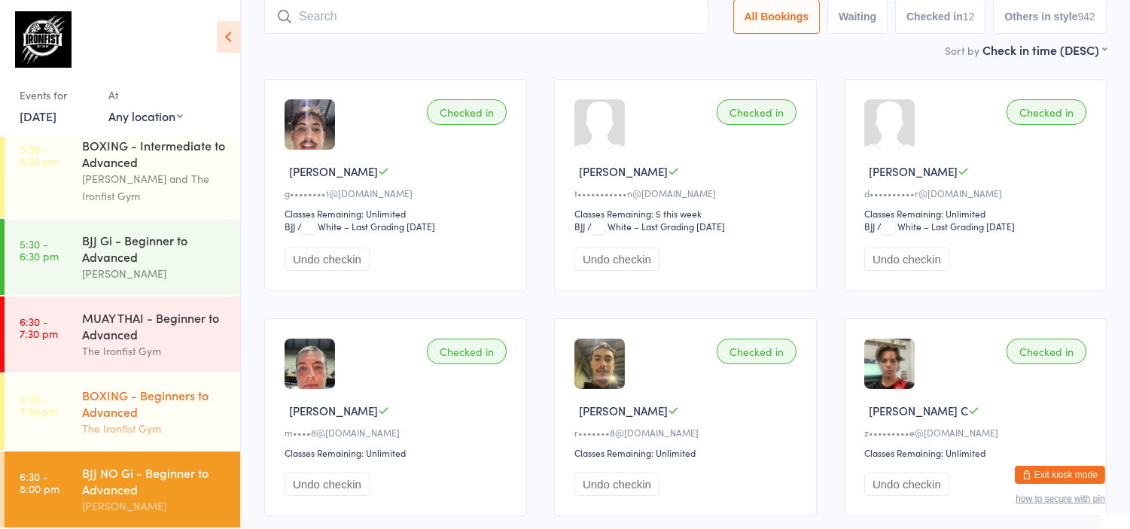
click at [148, 420] on div "The Ironfist Gym" at bounding box center [154, 428] width 145 height 17
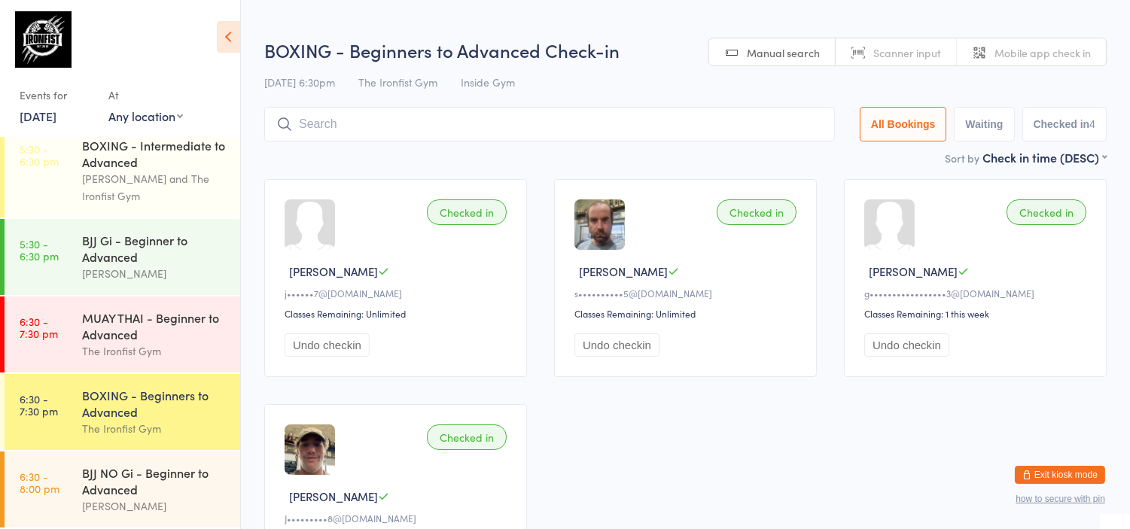
click at [355, 123] on input "search" at bounding box center [549, 124] width 571 height 35
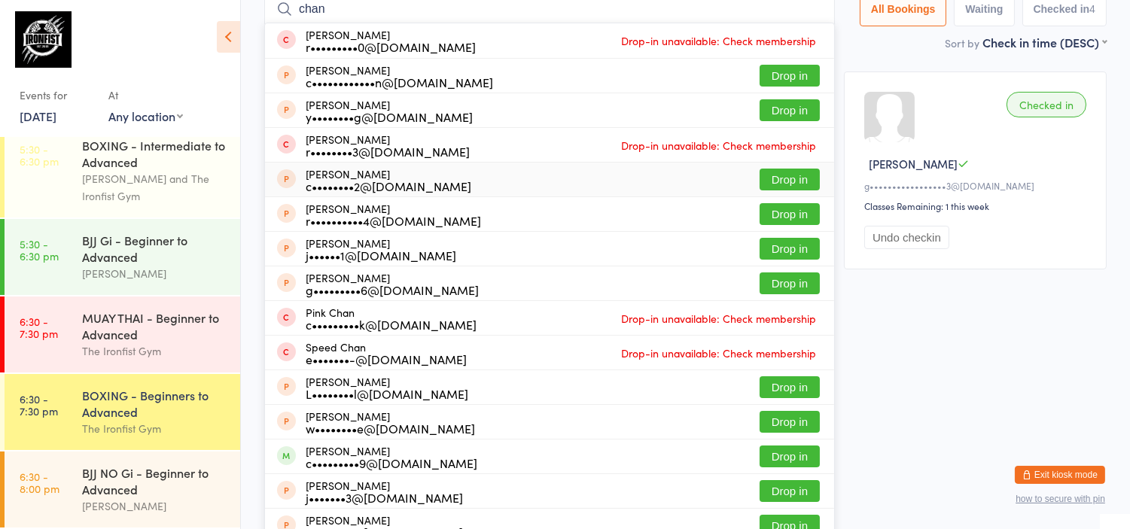
scroll to position [178, 0]
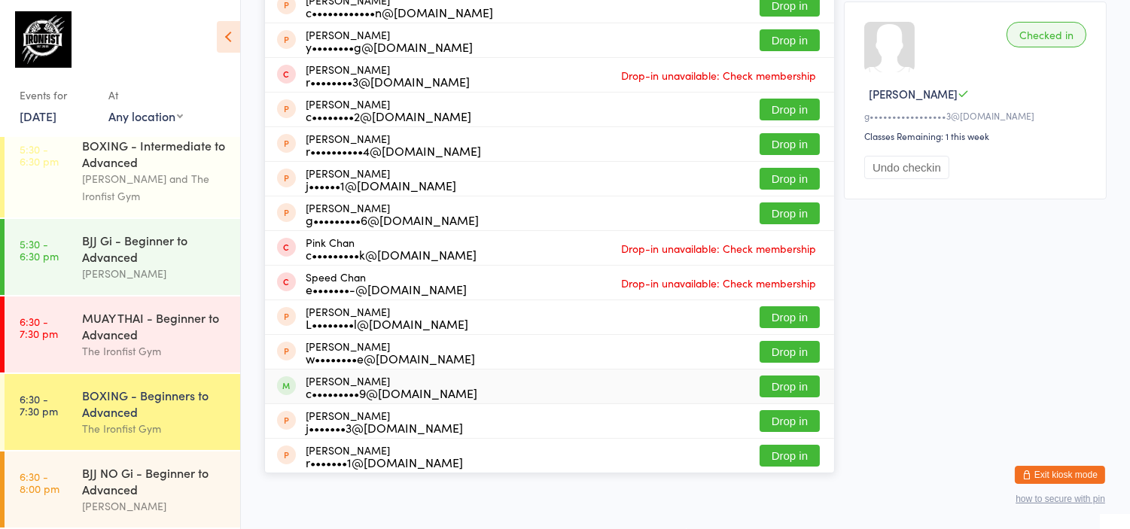
type input "chan"
click at [778, 384] on button "Drop in" at bounding box center [790, 387] width 60 height 22
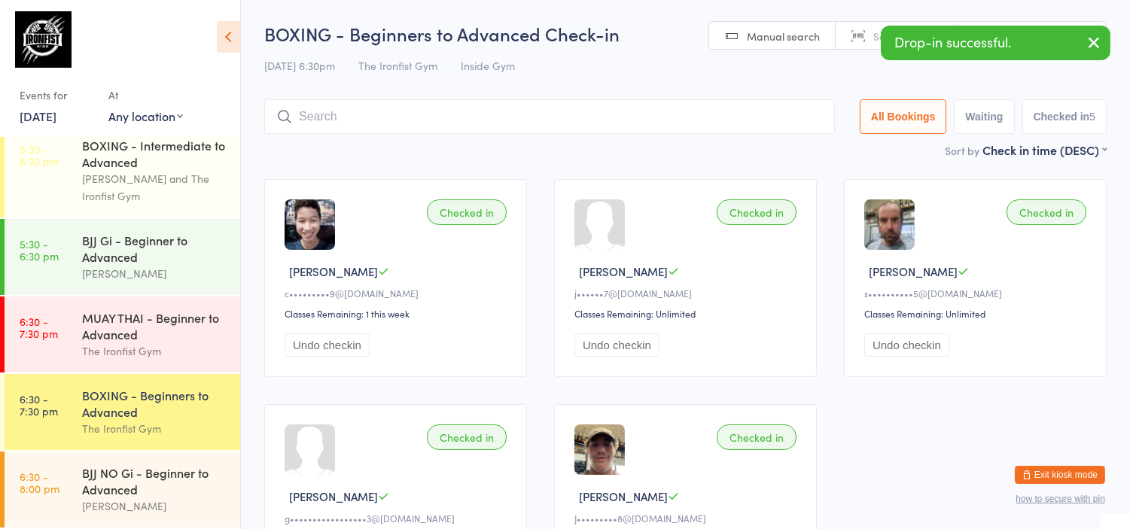
click at [316, 348] on button "Undo checkin" at bounding box center [327, 345] width 85 height 23
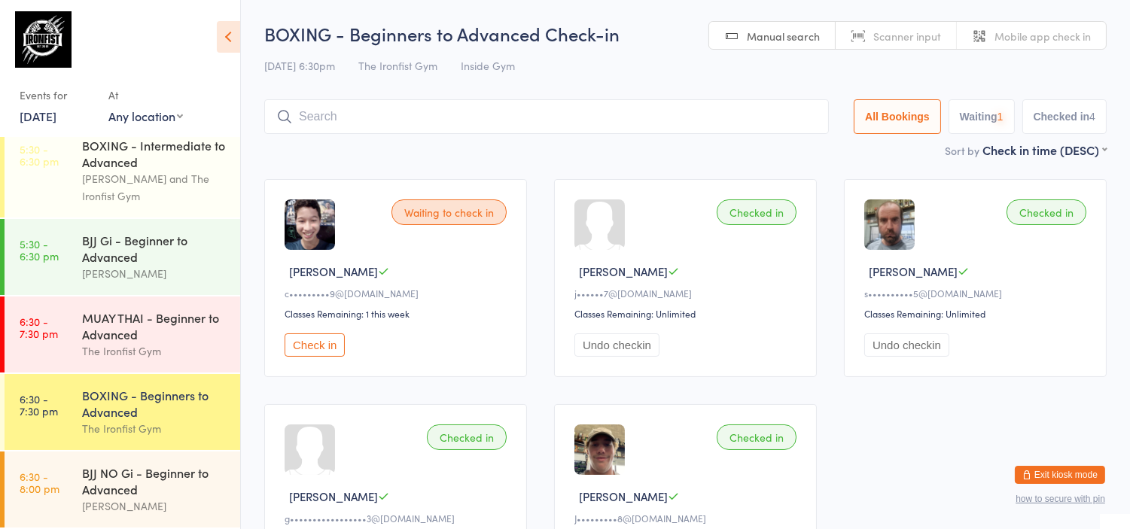
click at [374, 130] on input "search" at bounding box center [546, 116] width 565 height 35
type input "cha"
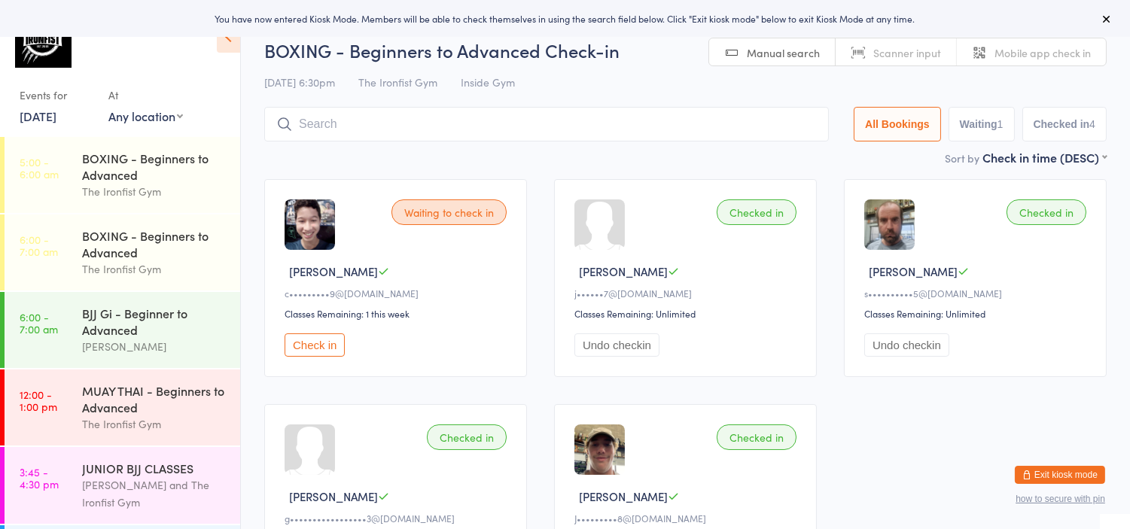
click at [1075, 475] on button "Exit kiosk mode" at bounding box center [1060, 475] width 90 height 18
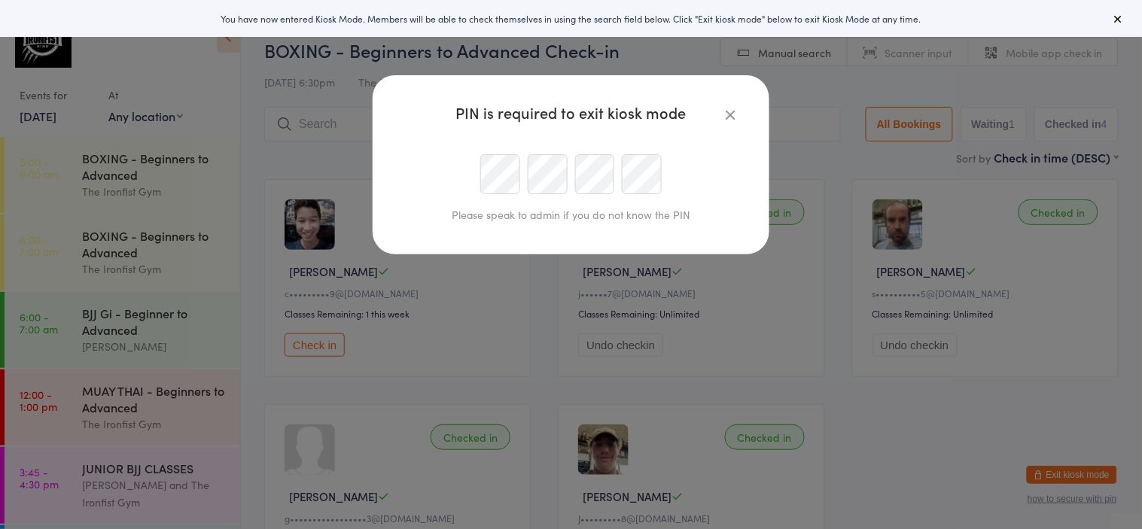
type input "malcolmvanderaar@gmail.com"
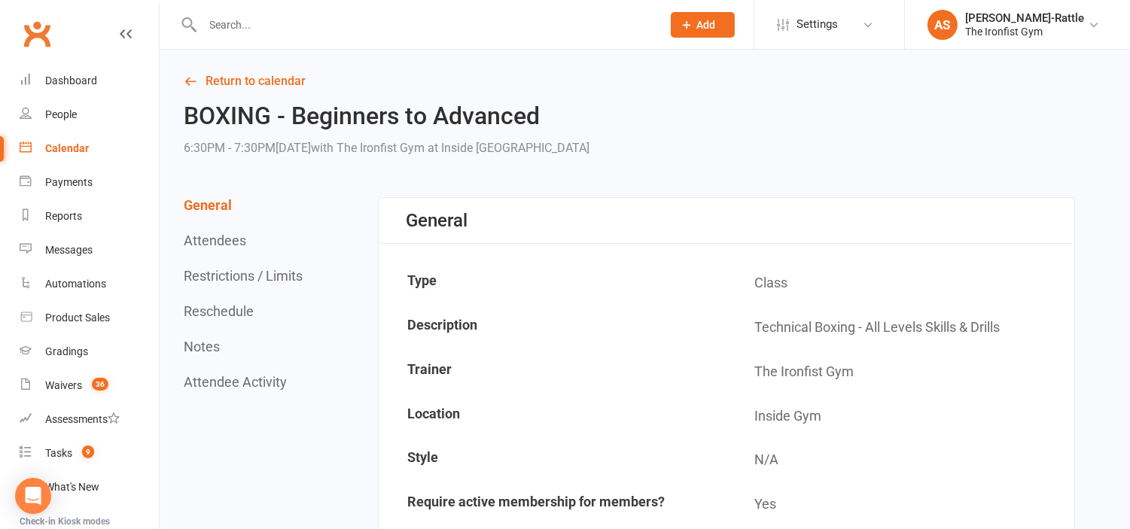
click at [301, 28] on input "text" at bounding box center [424, 24] width 453 height 21
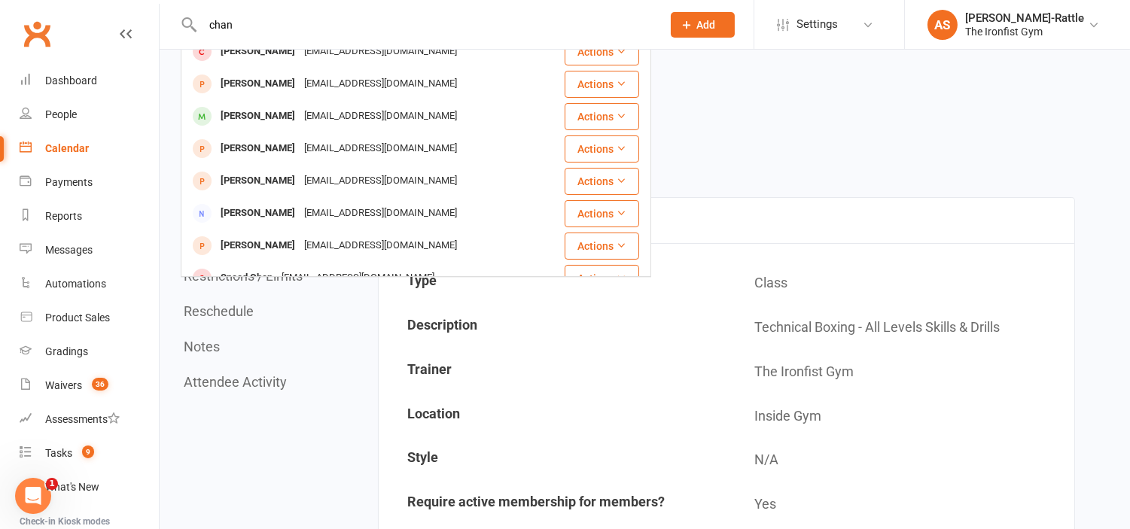
scroll to position [226, 0]
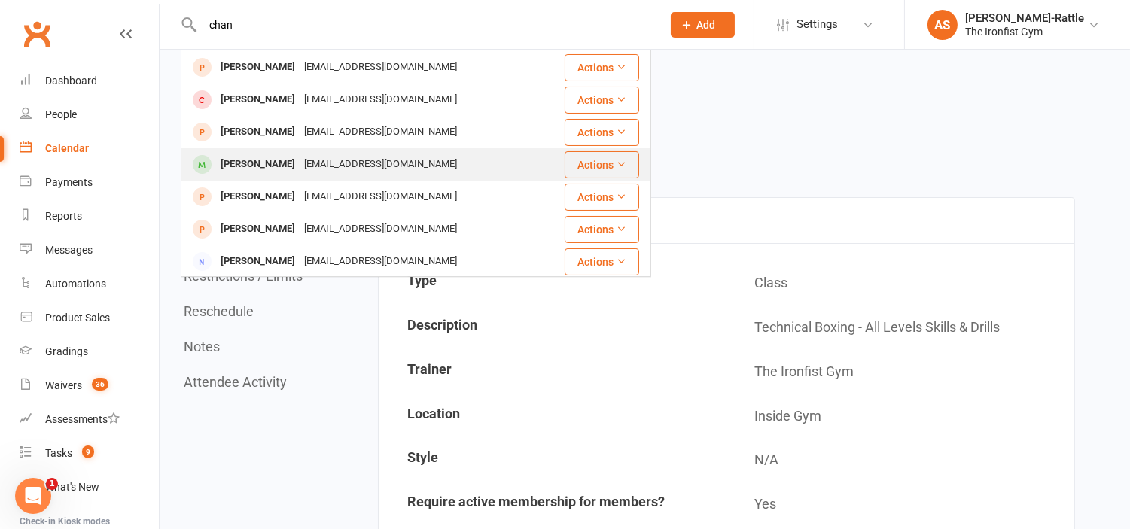
type input "chan"
click at [321, 160] on div "channaomi19@gmail.com" at bounding box center [381, 165] width 162 height 22
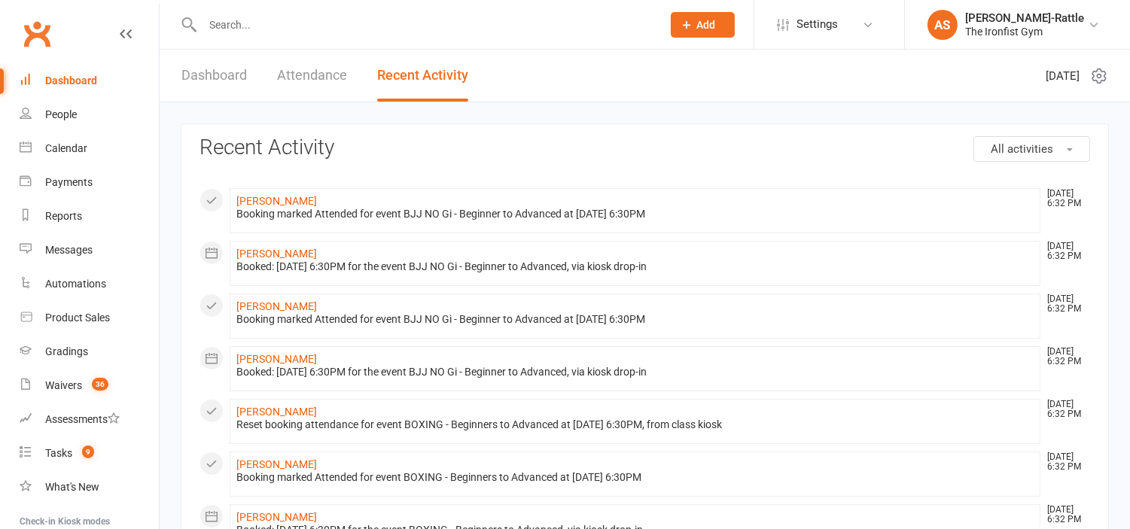
scroll to position [160, 0]
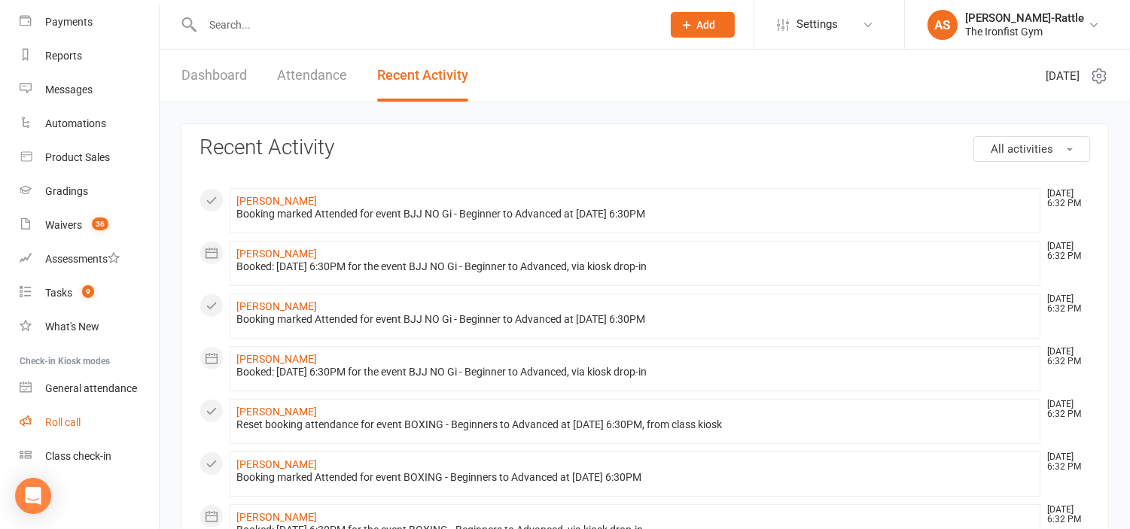
click at [72, 422] on div "Roll call" at bounding box center [62, 422] width 35 height 12
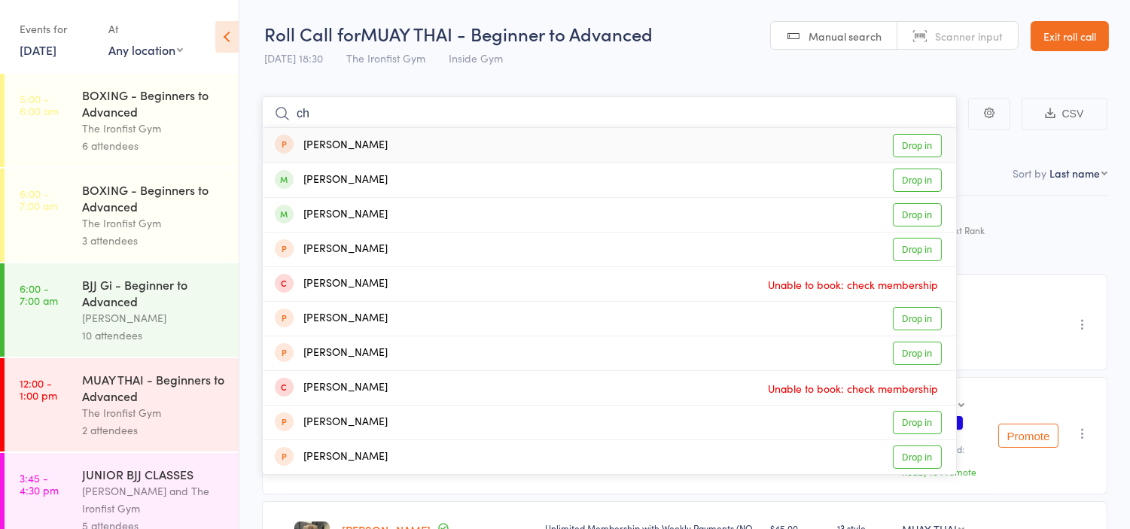
type input "c"
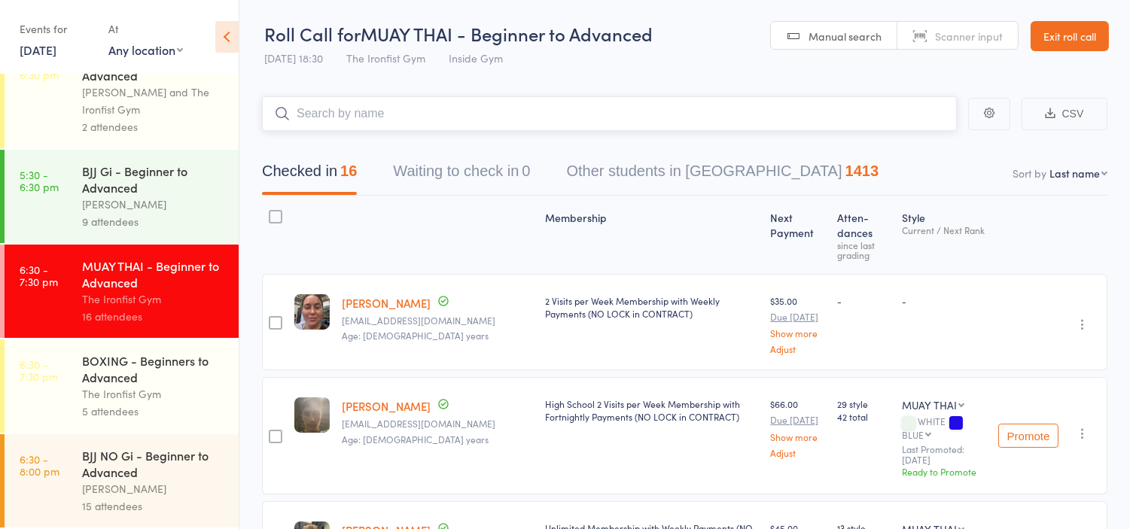
scroll to position [959, 0]
click at [53, 388] on link "6:30 - 7:30 pm BOXING - Beginners to Advanced The Ironfist Gym 5 attendees" at bounding box center [122, 386] width 234 height 93
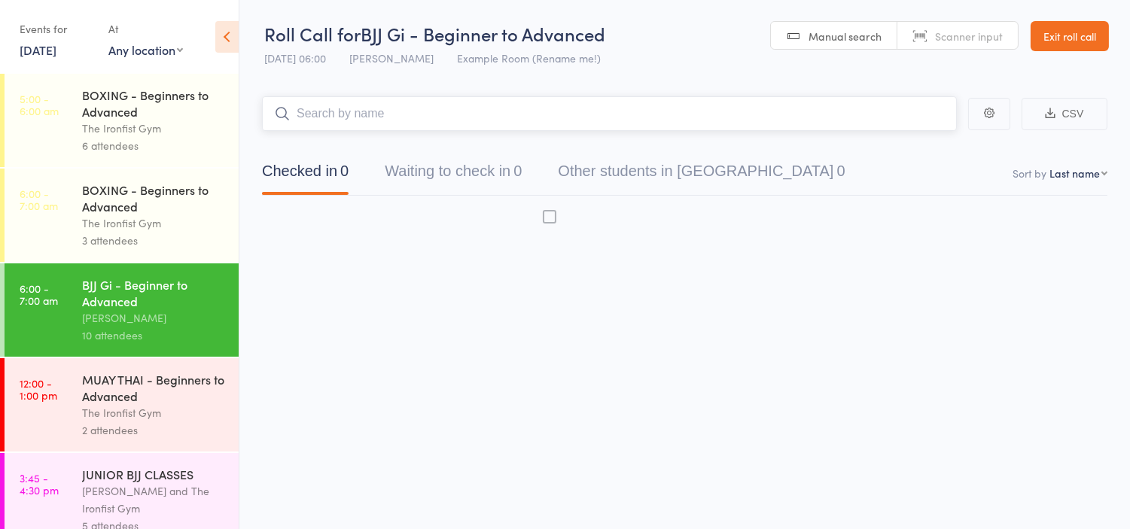
click at [351, 114] on input "search" at bounding box center [609, 113] width 695 height 35
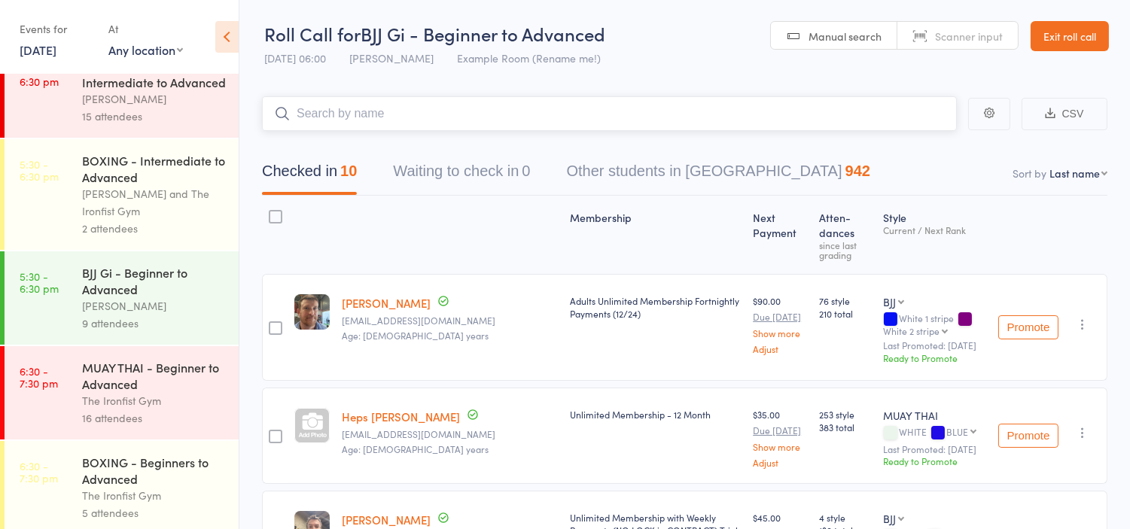
scroll to position [959, 0]
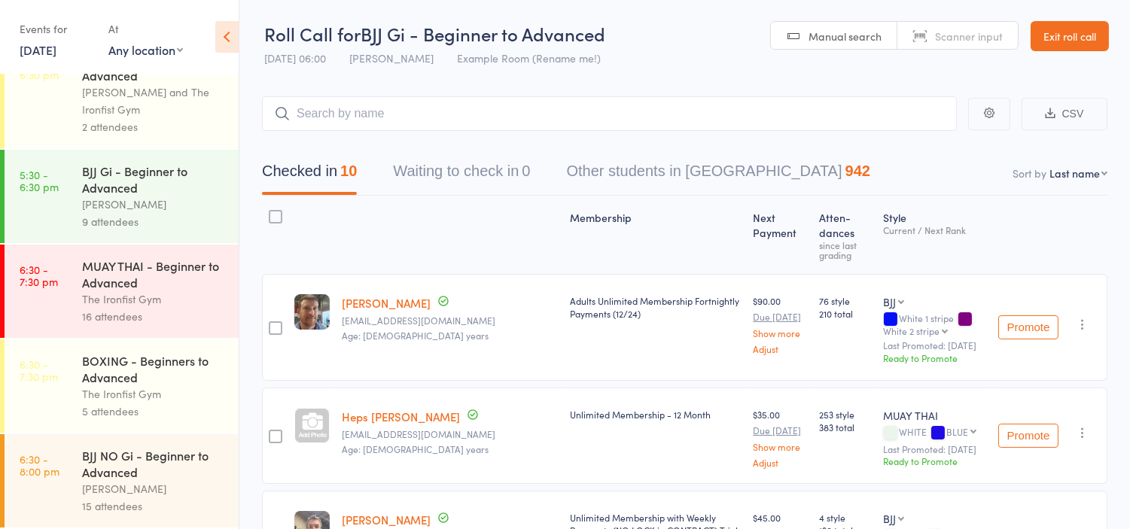
click at [148, 407] on div "5 attendees" at bounding box center [154, 411] width 144 height 17
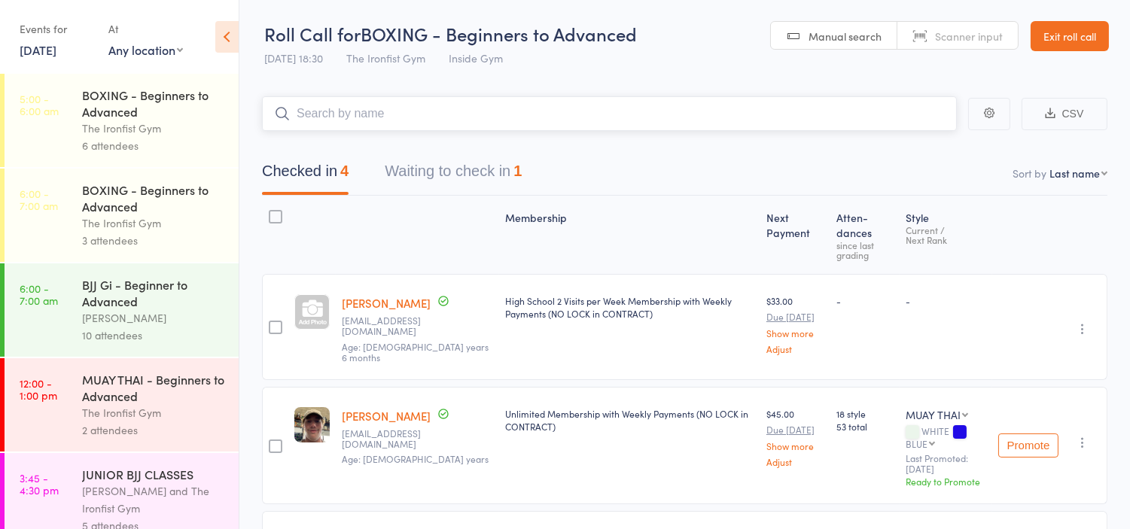
click at [328, 118] on input "search" at bounding box center [609, 113] width 695 height 35
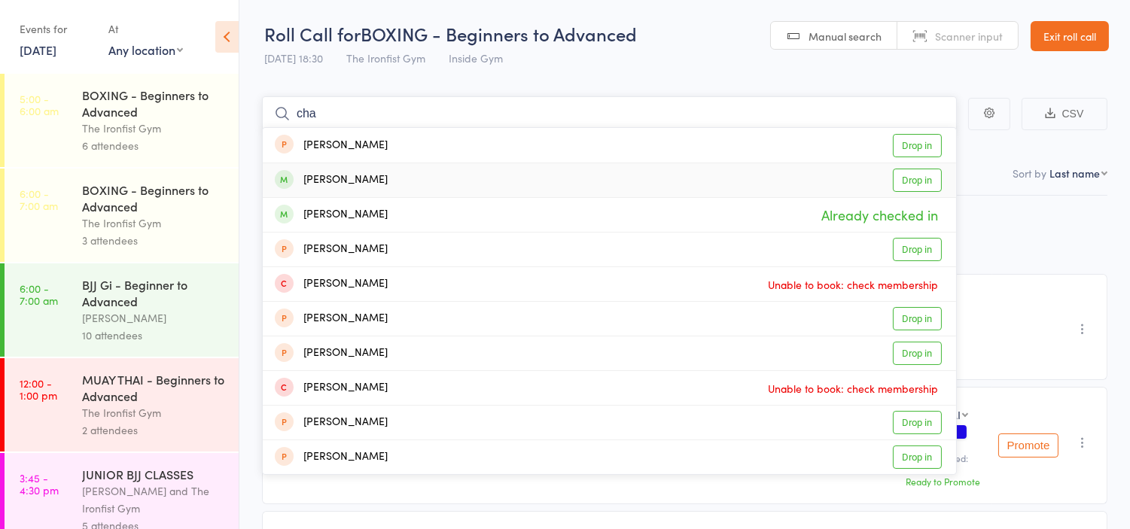
type input "cha"
click at [917, 183] on link "Drop in" at bounding box center [917, 180] width 49 height 23
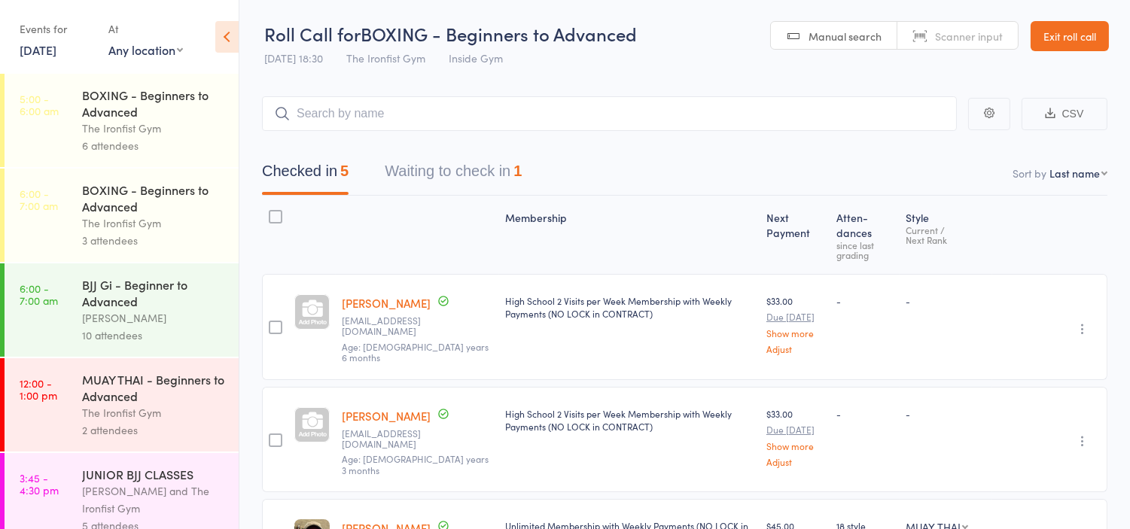
click at [1055, 33] on link "Exit roll call" at bounding box center [1070, 36] width 78 height 30
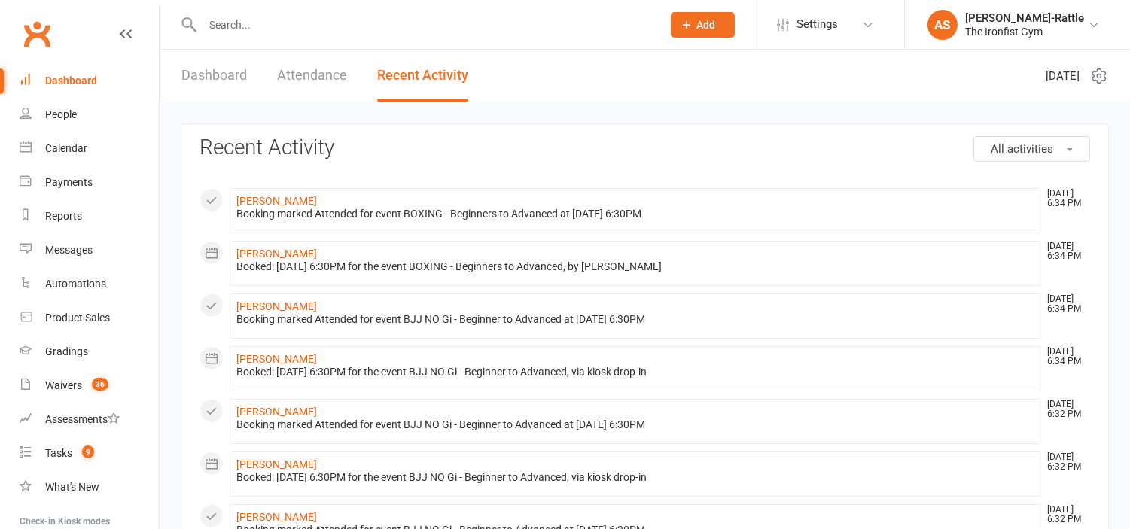
click at [335, 27] on input "text" at bounding box center [424, 24] width 453 height 21
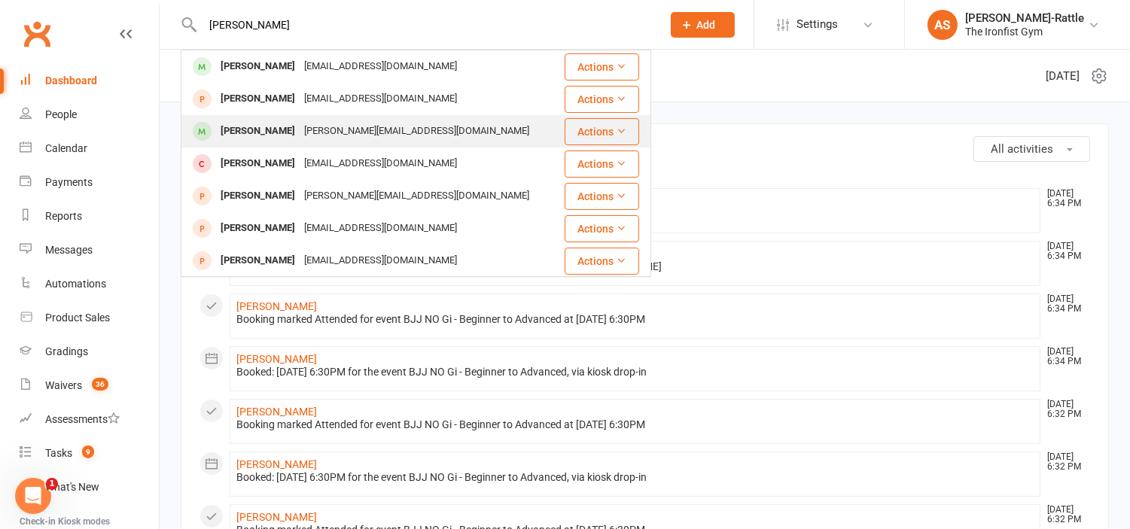
type input "[PERSON_NAME]"
click at [303, 129] on div "[PERSON_NAME][EMAIL_ADDRESS][DOMAIN_NAME]" at bounding box center [417, 131] width 234 height 22
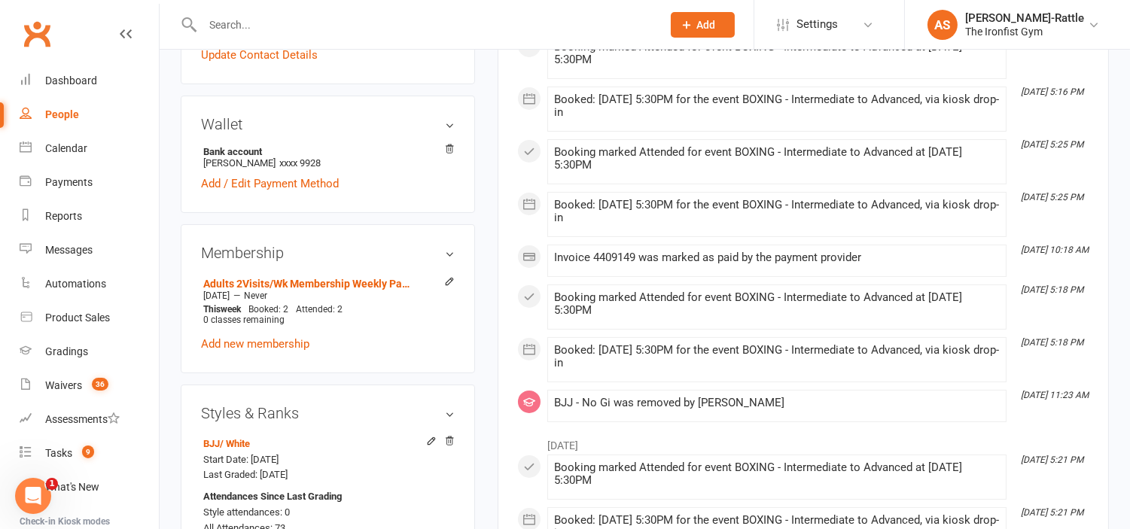
scroll to position [439, 0]
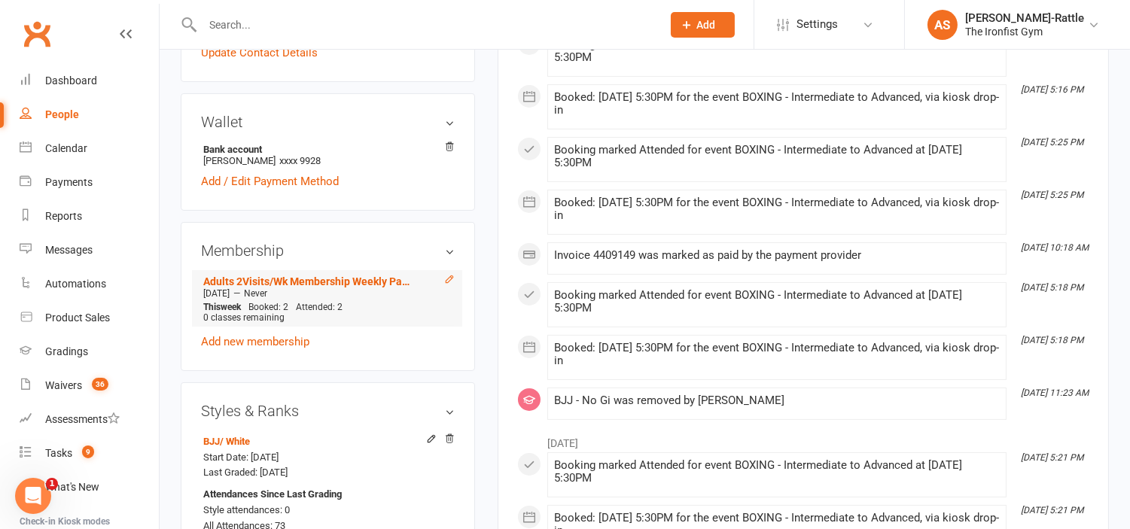
click at [447, 274] on icon at bounding box center [449, 279] width 11 height 11
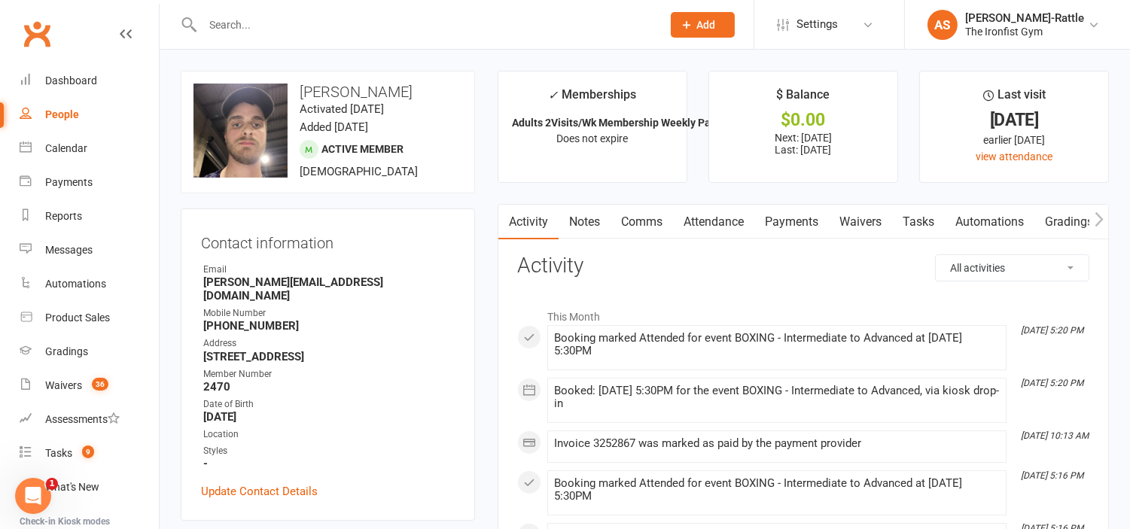
click at [333, 31] on input "text" at bounding box center [424, 24] width 453 height 21
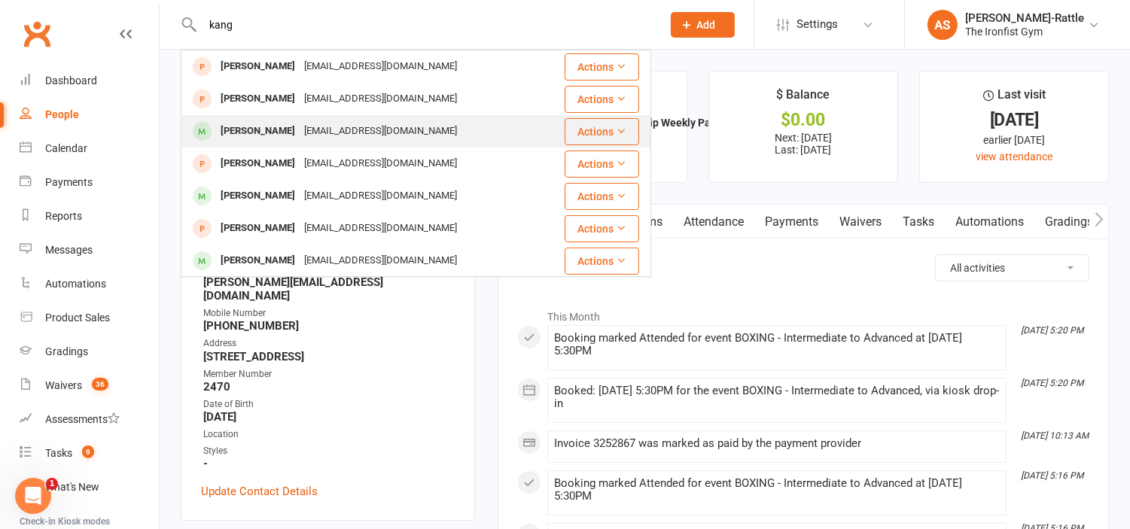
type input "kang"
click at [352, 129] on div "[EMAIL_ADDRESS][DOMAIN_NAME]" at bounding box center [381, 131] width 162 height 22
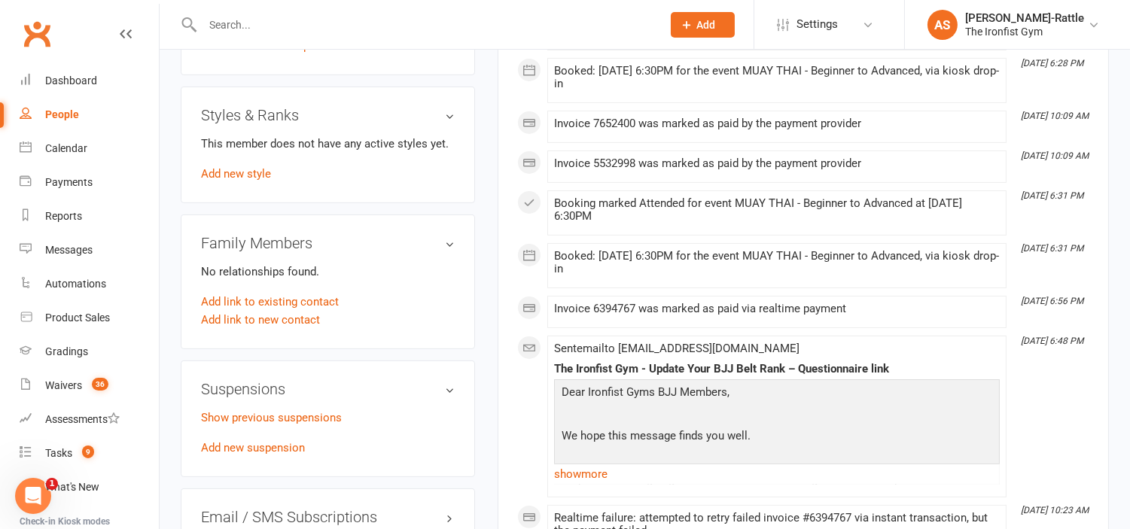
scroll to position [826, 0]
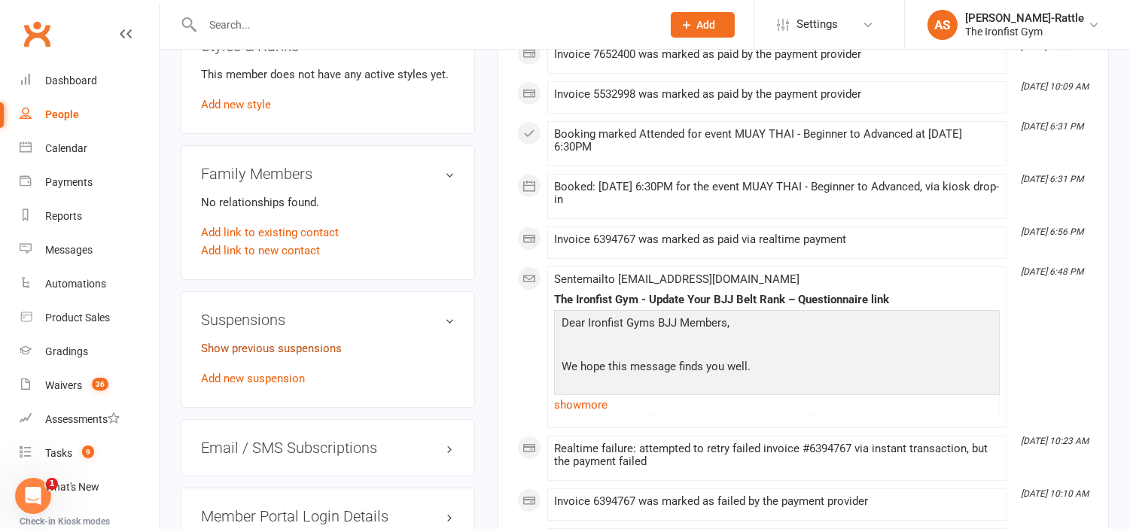
click at [330, 343] on link "Show previous suspensions" at bounding box center [271, 349] width 141 height 14
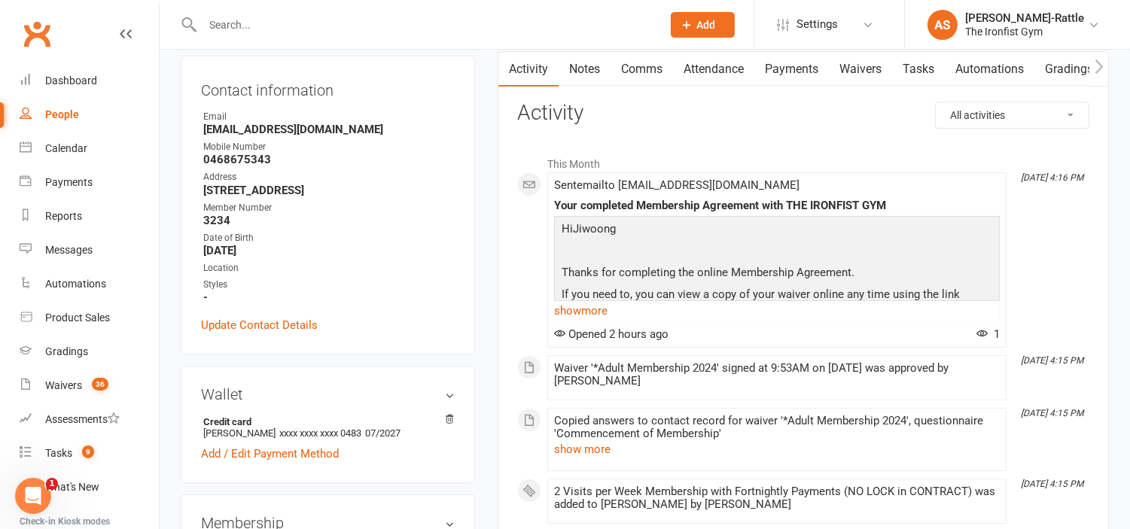
scroll to position [0, 0]
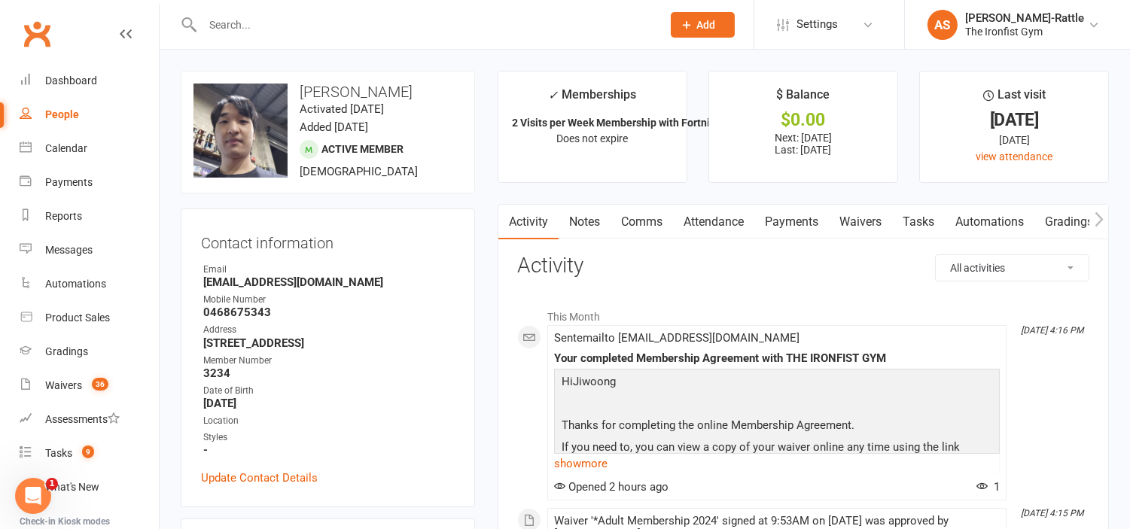
click at [426, 11] on div at bounding box center [416, 24] width 471 height 49
click at [405, 20] on input "text" at bounding box center [424, 24] width 453 height 21
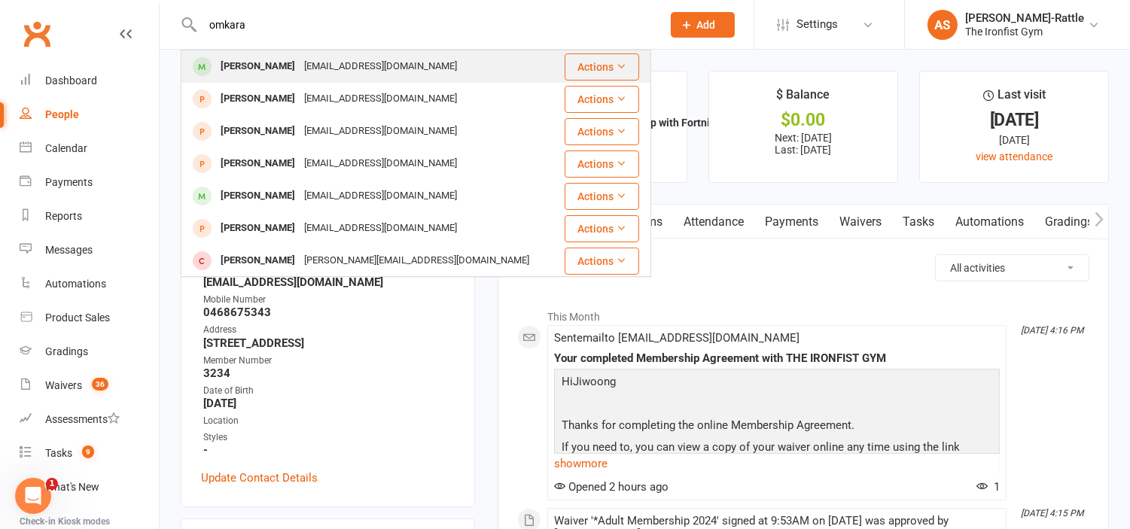
type input "omkara"
click at [387, 66] on div "[EMAIL_ADDRESS][DOMAIN_NAME]" at bounding box center [381, 67] width 162 height 22
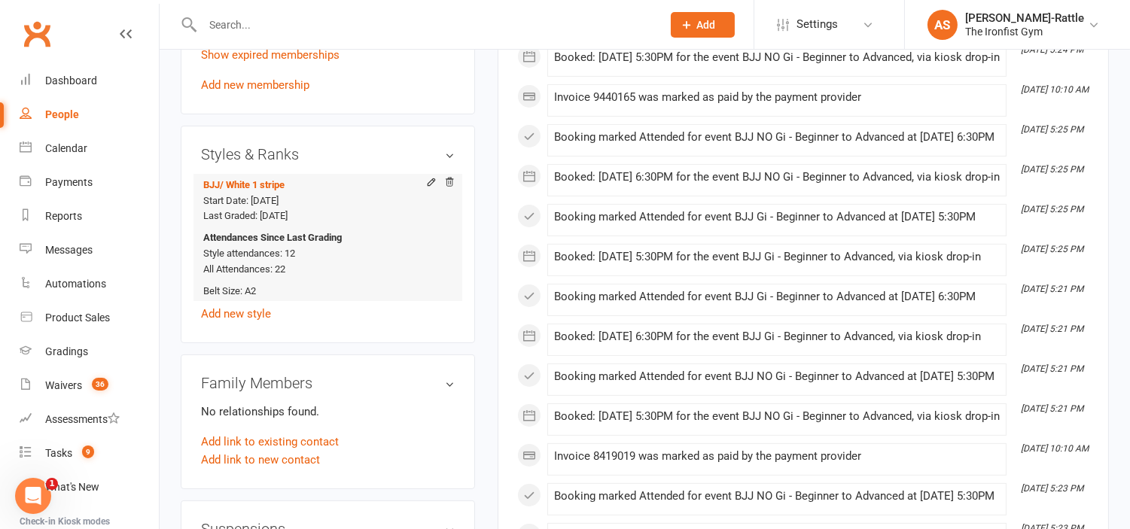
scroll to position [719, 0]
